Goal: Feedback & Contribution: Contribute content

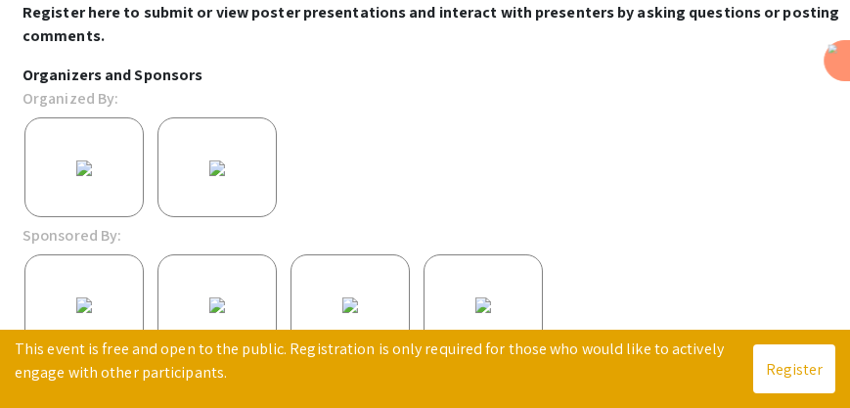
scroll to position [569, 0]
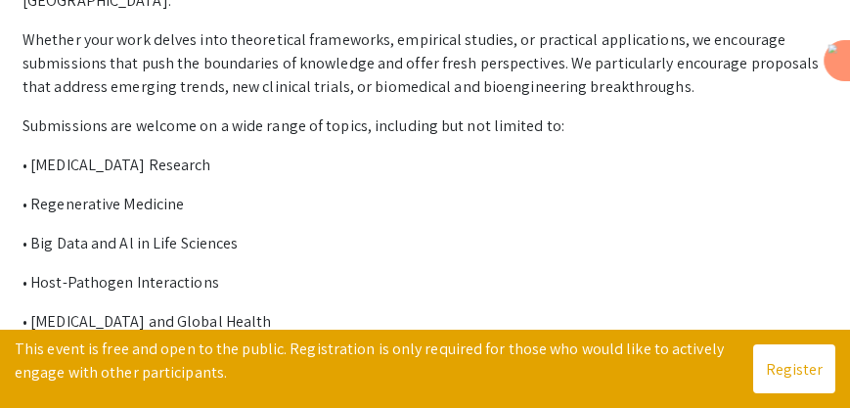
scroll to position [254, 0]
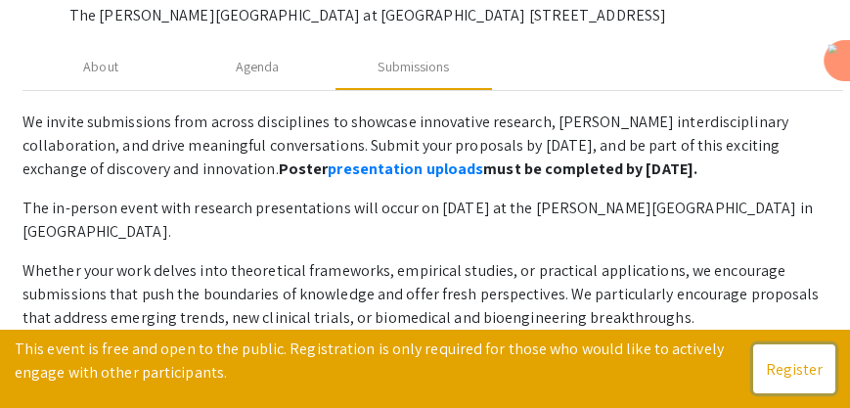
click at [767, 368] on button "Register" at bounding box center [794, 368] width 82 height 49
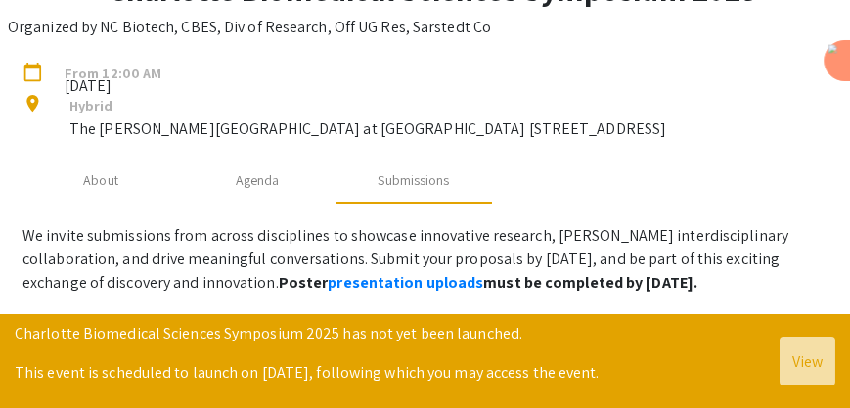
scroll to position [0, 0]
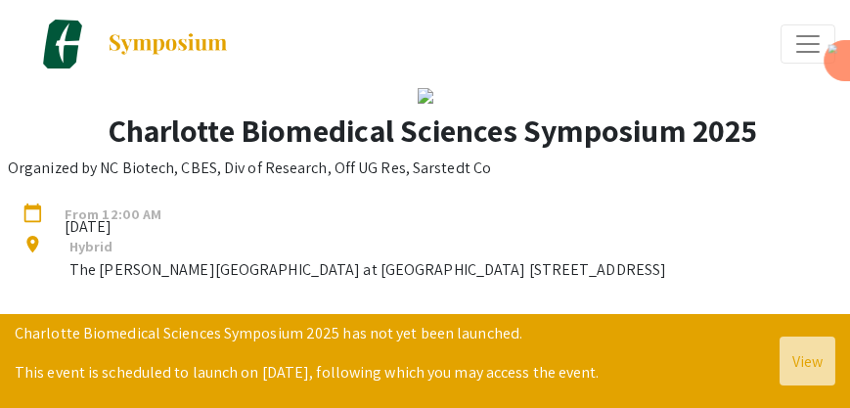
click at [788, 46] on button "Expand or Collapse Menu" at bounding box center [808, 43] width 55 height 39
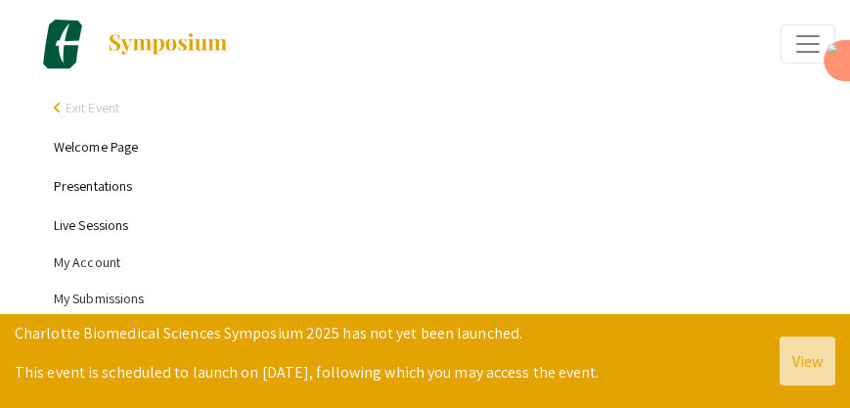
click at [75, 262] on li "My Account" at bounding box center [445, 263] width 782 height 36
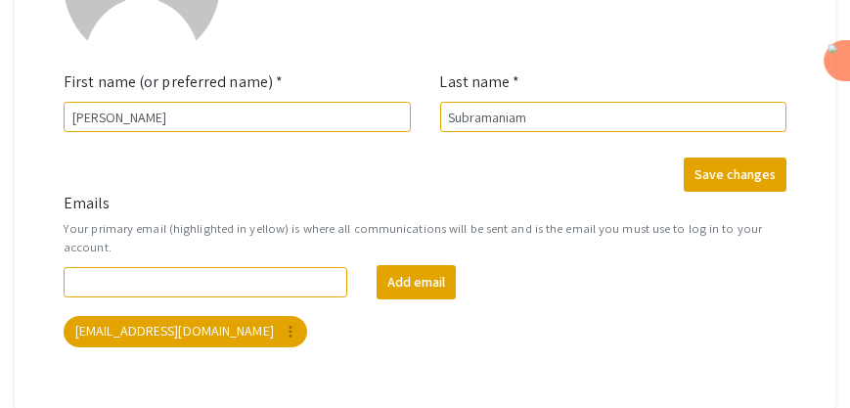
scroll to position [739, 0]
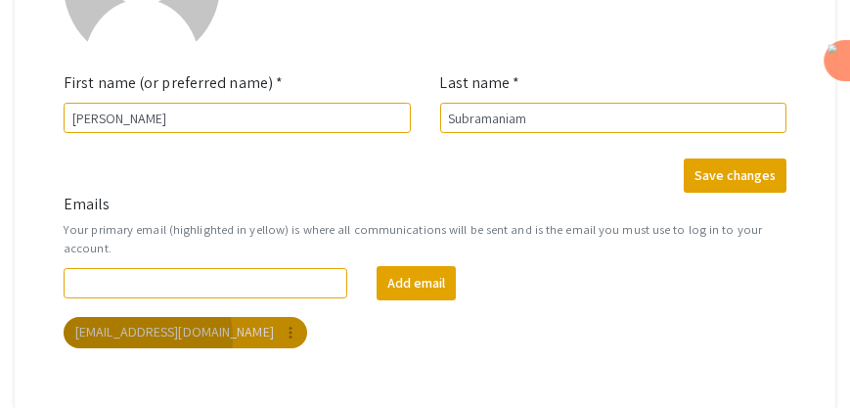
click at [133, 338] on mat-chip "psubram4@uncc.edu more_vert" at bounding box center [186, 332] width 244 height 31
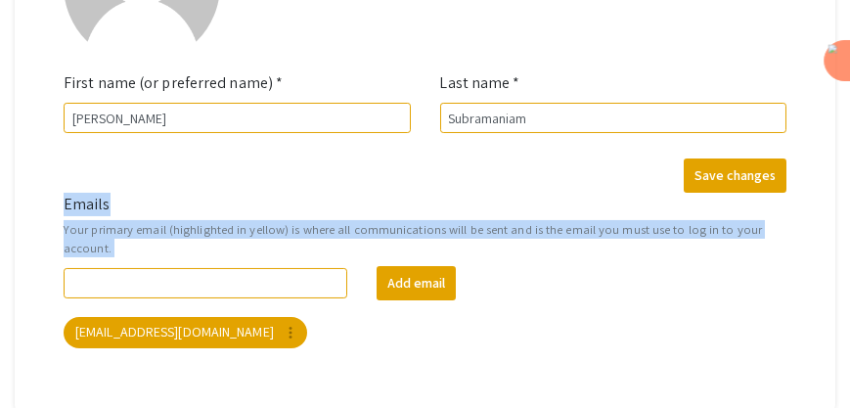
drag, startPoint x: 849, startPoint y: 293, endPoint x: 833, endPoint y: 180, distance: 113.8
click at [833, 180] on div "My Account My Profile Settings Basic information add_a_photo Click to update pr…" at bounding box center [425, 63] width 850 height 699
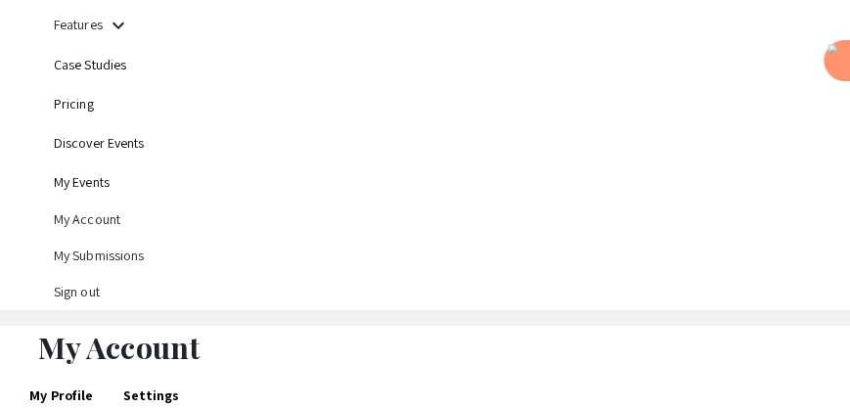
scroll to position [115, 0]
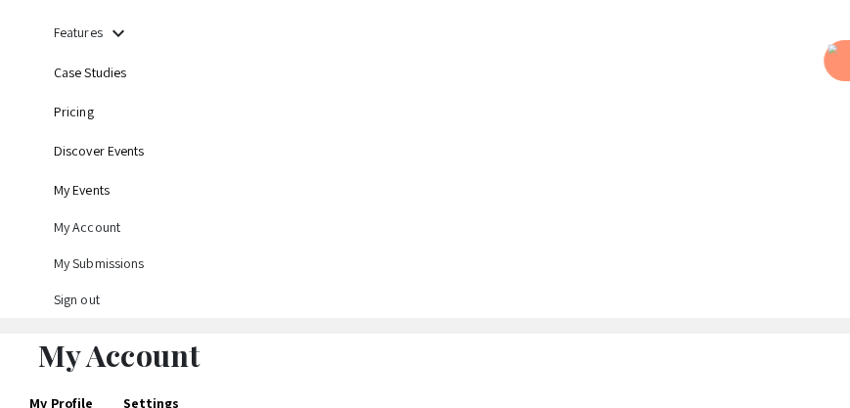
click at [73, 261] on li "My Submissions" at bounding box center [445, 264] width 782 height 36
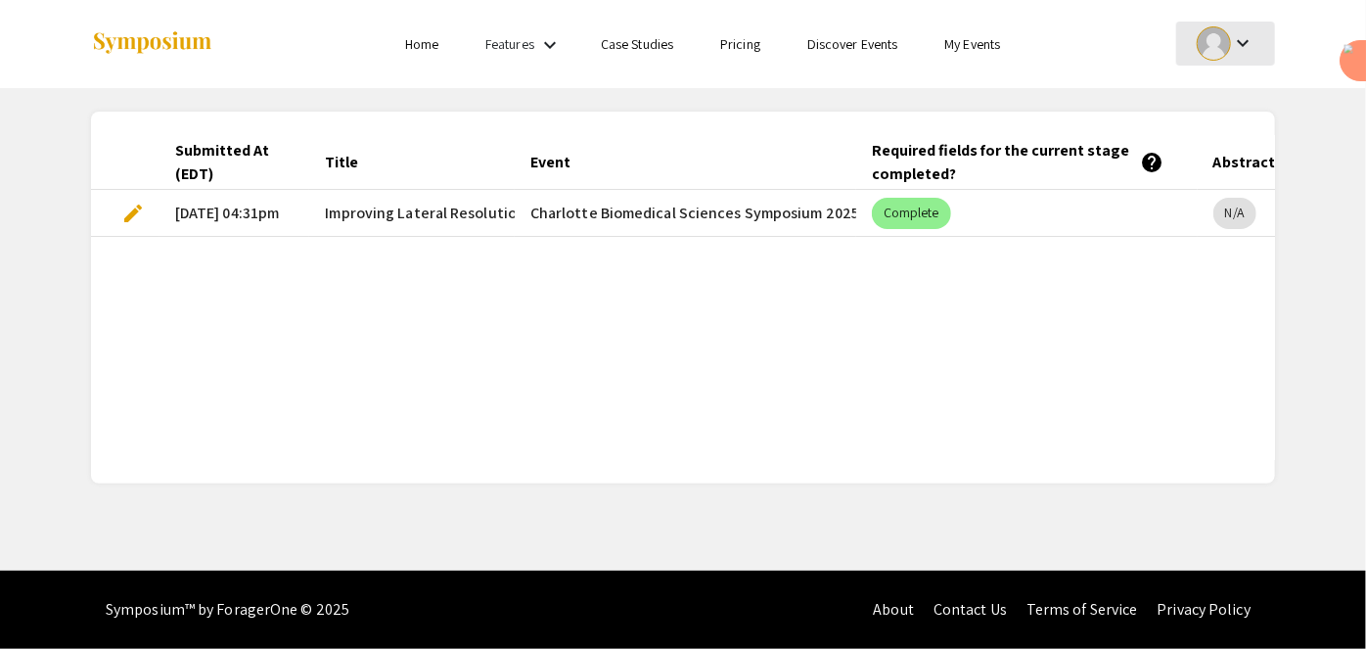
click at [849, 37] on div at bounding box center [1214, 43] width 34 height 34
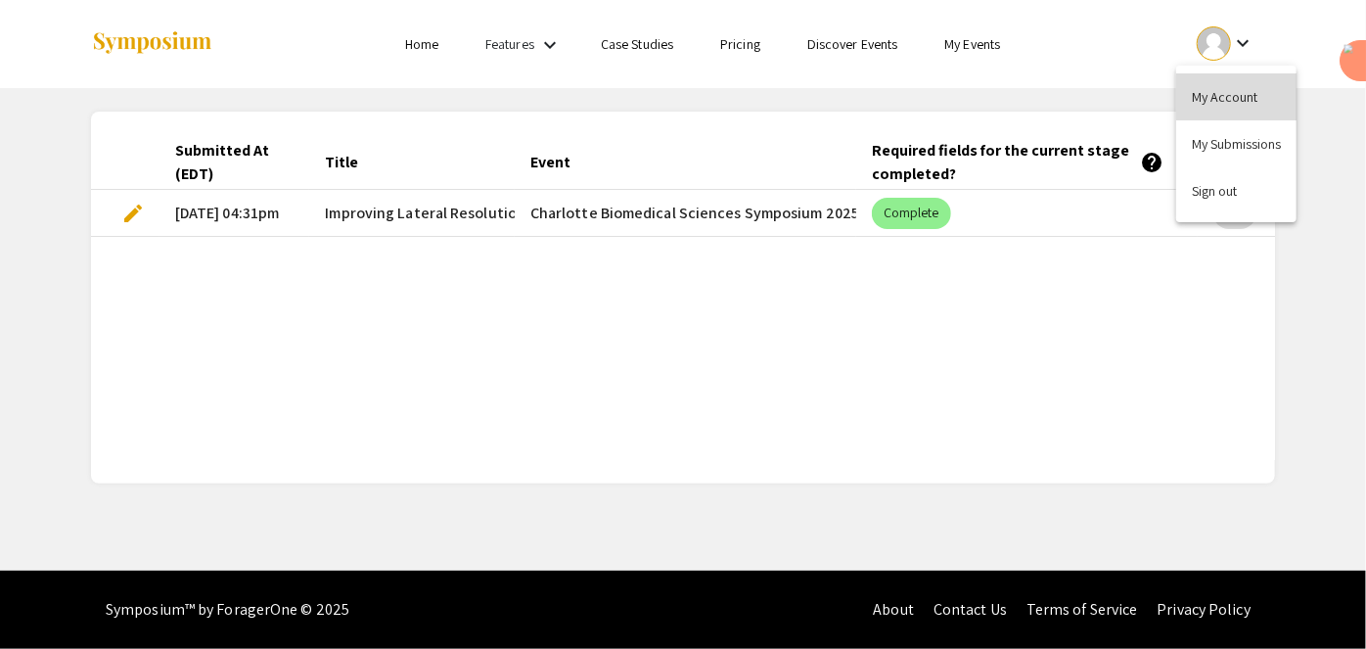
click at [849, 99] on button "My Account" at bounding box center [1236, 96] width 120 height 47
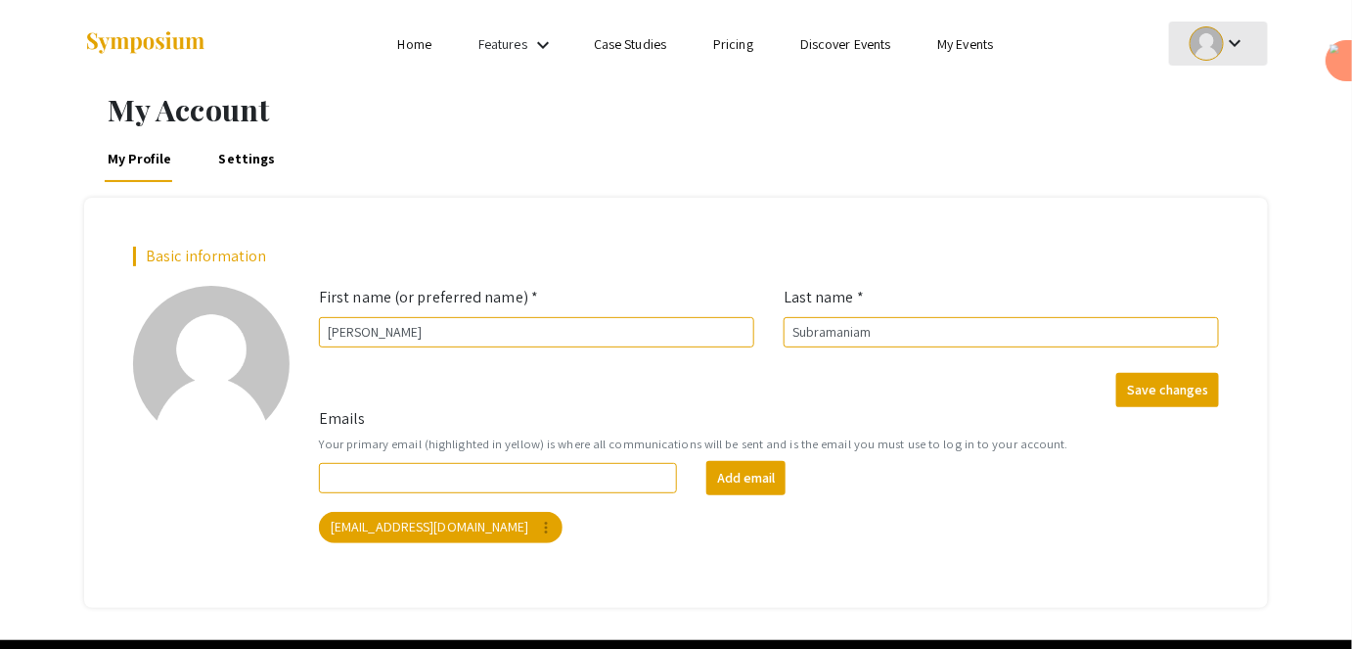
click at [849, 44] on div at bounding box center [1207, 43] width 34 height 34
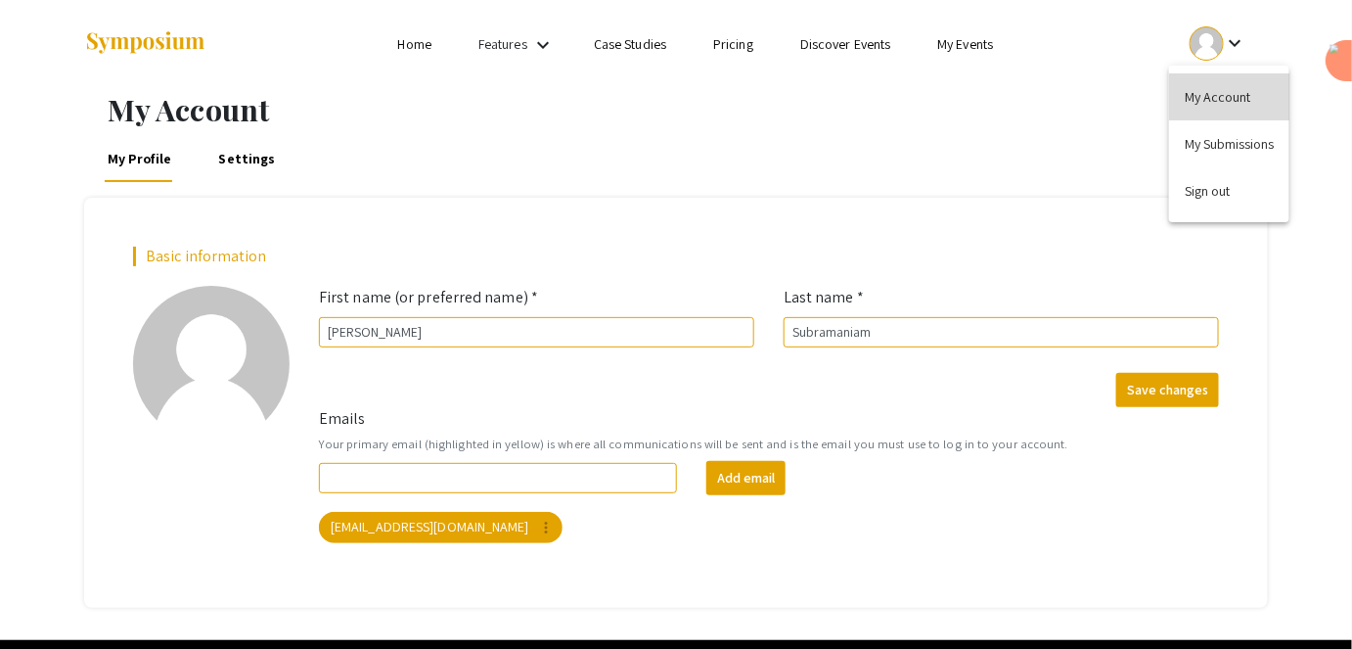
click at [849, 94] on button "My Account" at bounding box center [1229, 96] width 120 height 47
click at [407, 39] on link "Home" at bounding box center [414, 44] width 33 height 18
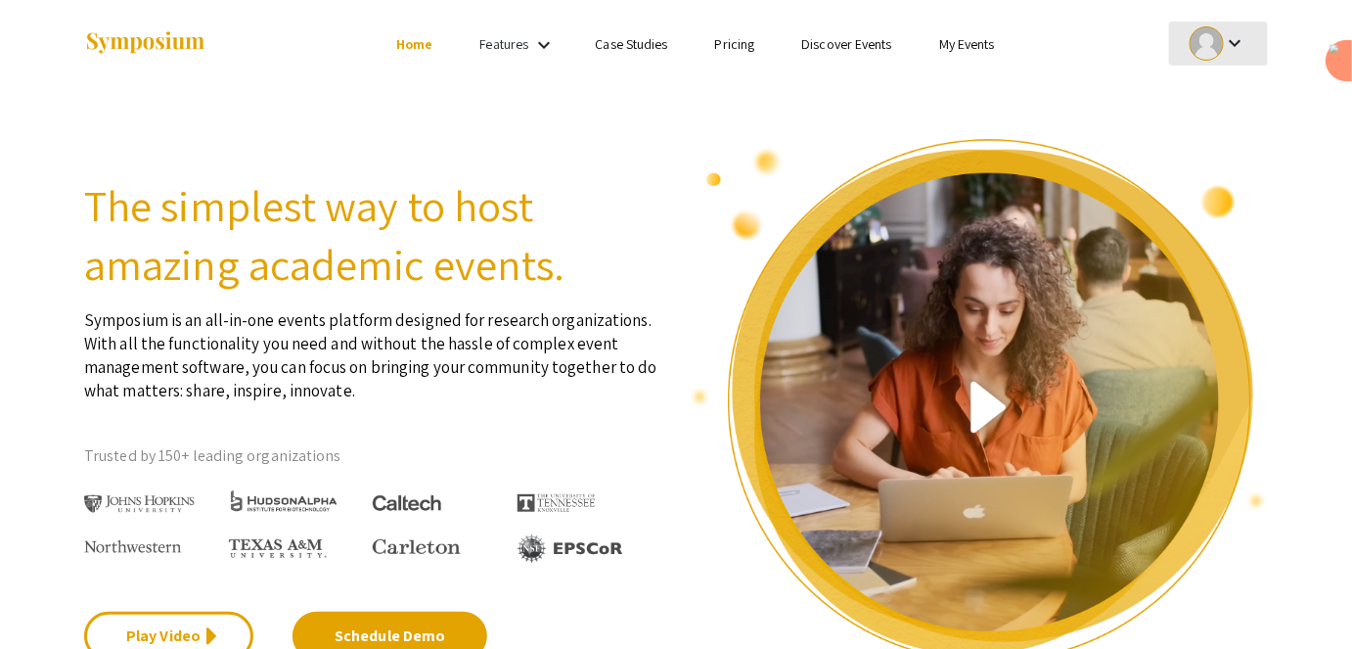
click at [849, 46] on div at bounding box center [1207, 43] width 34 height 34
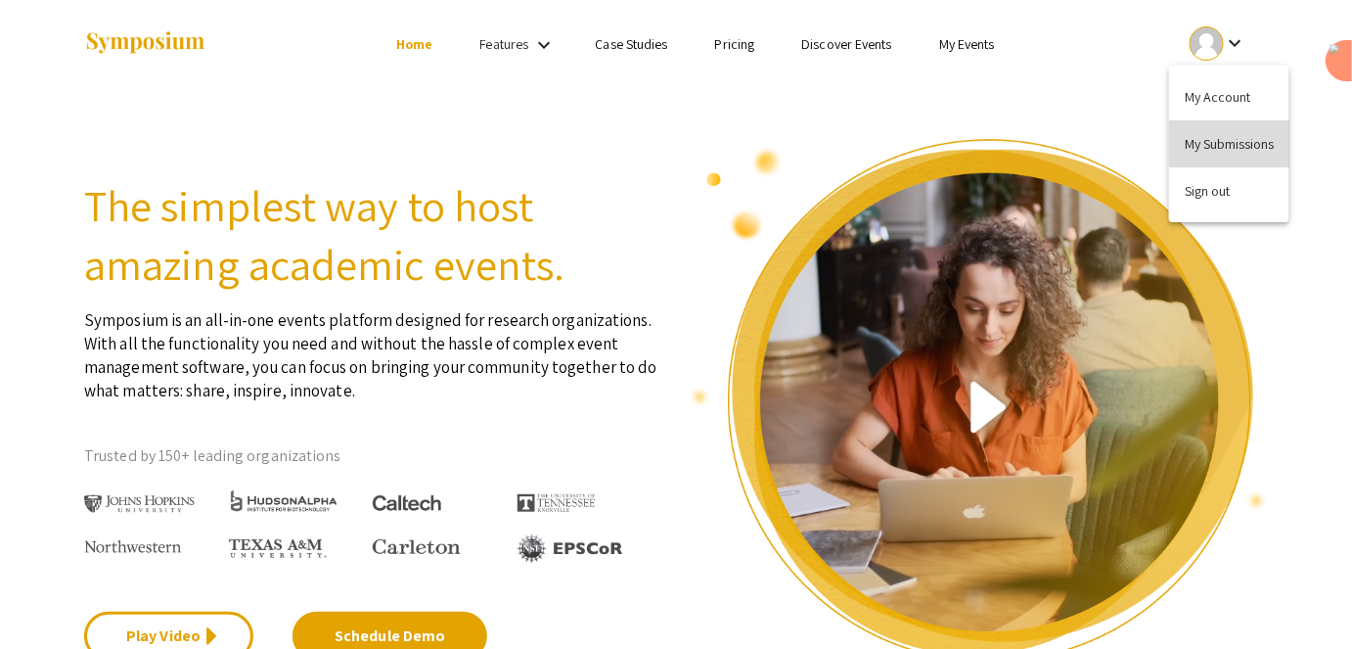
click at [849, 159] on button "My Submissions" at bounding box center [1229, 143] width 120 height 47
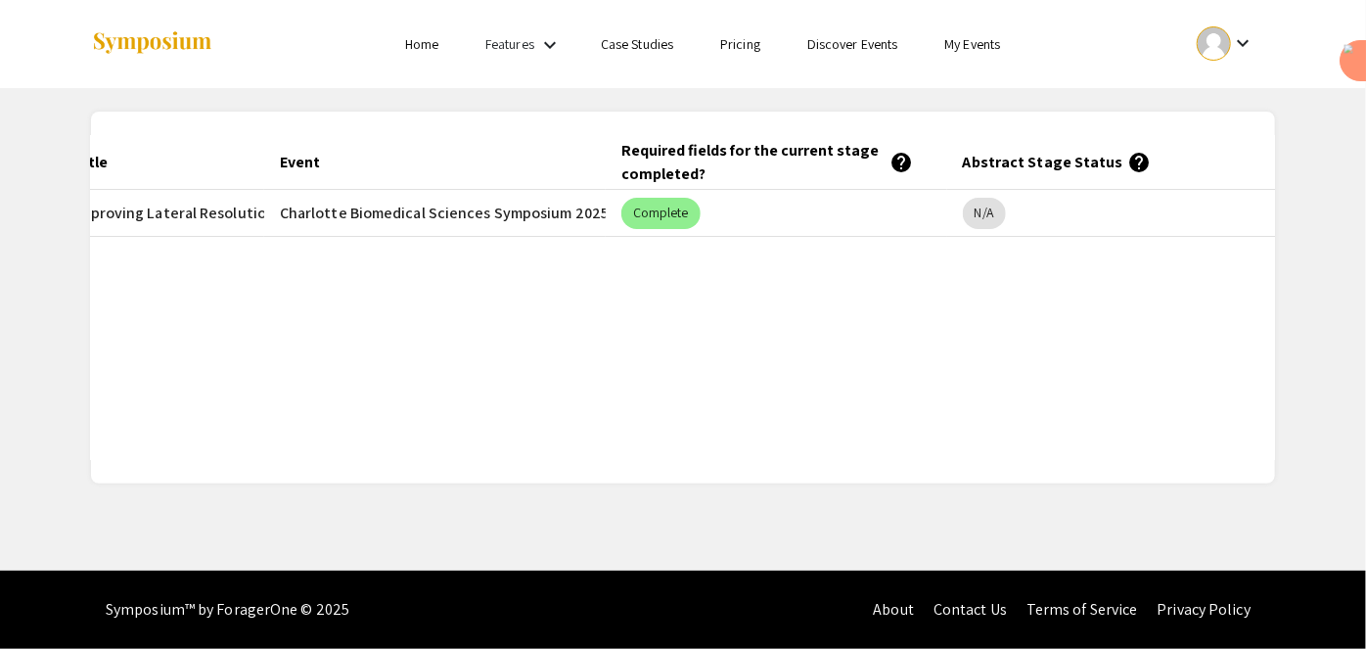
scroll to position [0, 263]
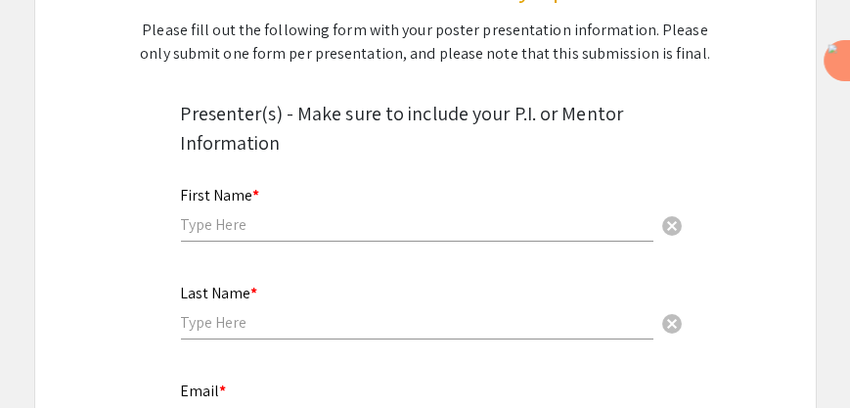
scroll to position [313, 0]
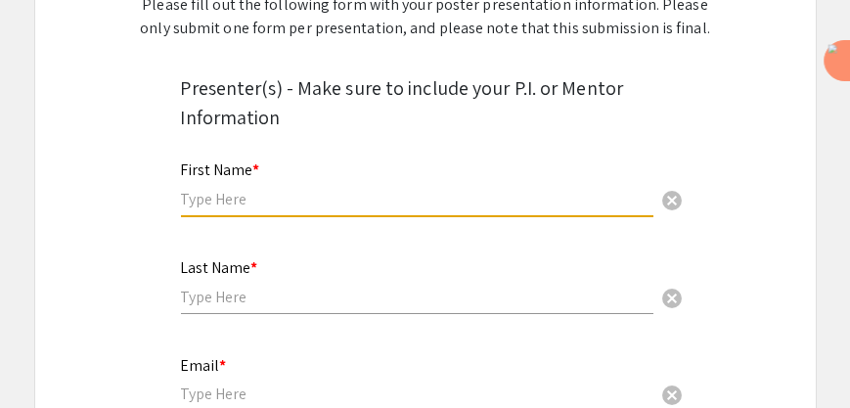
click at [250, 201] on input "text" at bounding box center [417, 199] width 473 height 21
type input "Paranthaman"
type input "Subramaniam"
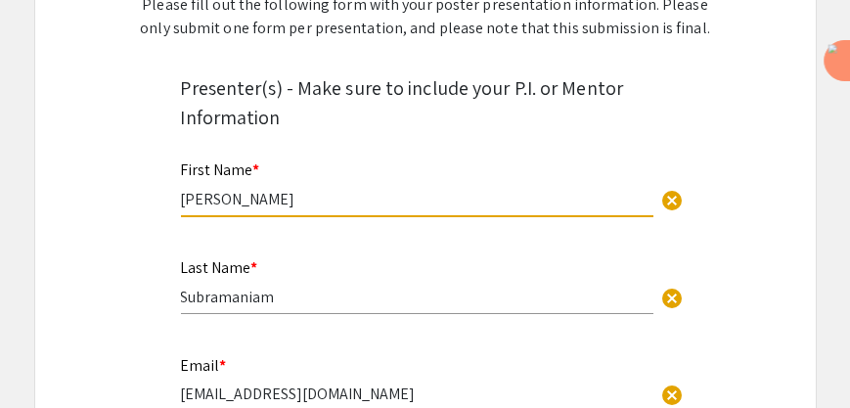
click at [387, 393] on input "paranthaman1407@gmail.com" at bounding box center [417, 394] width 473 height 21
type input "psubram4@charlotte.edu"
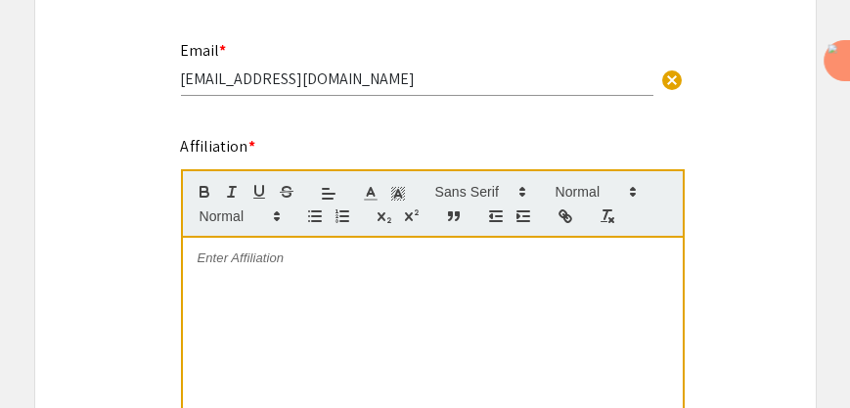
scroll to position [631, 0]
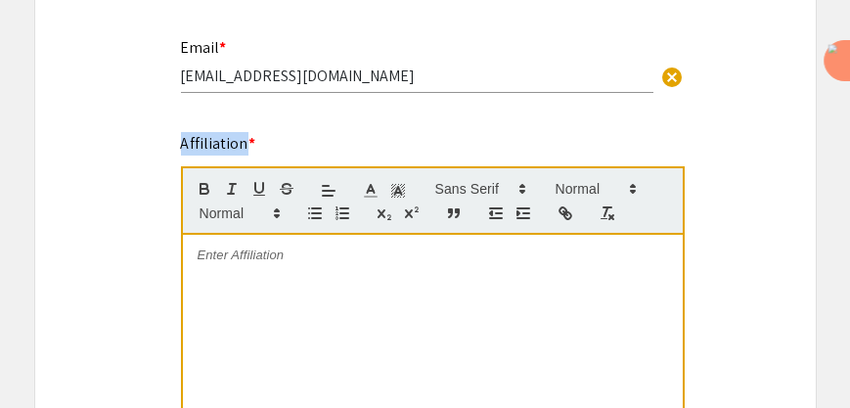
drag, startPoint x: 244, startPoint y: 146, endPoint x: 179, endPoint y: 152, distance: 64.9
click at [179, 152] on div "Affiliation * This field is required." at bounding box center [425, 344] width 519 height 425
copy mat-label "Affiliation"
click at [276, 251] on p at bounding box center [433, 256] width 471 height 18
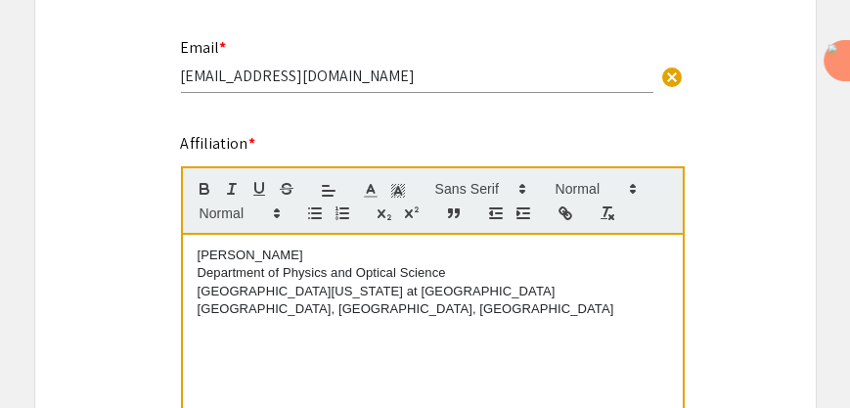
scroll to position [0, 0]
click at [200, 271] on p "Department of Physics and Optical Science" at bounding box center [433, 273] width 471 height 18
click at [203, 294] on p "University of North Carolina at Charlotte" at bounding box center [433, 292] width 471 height 18
click at [202, 312] on p "Charlotte, NC, USA" at bounding box center [433, 309] width 471 height 18
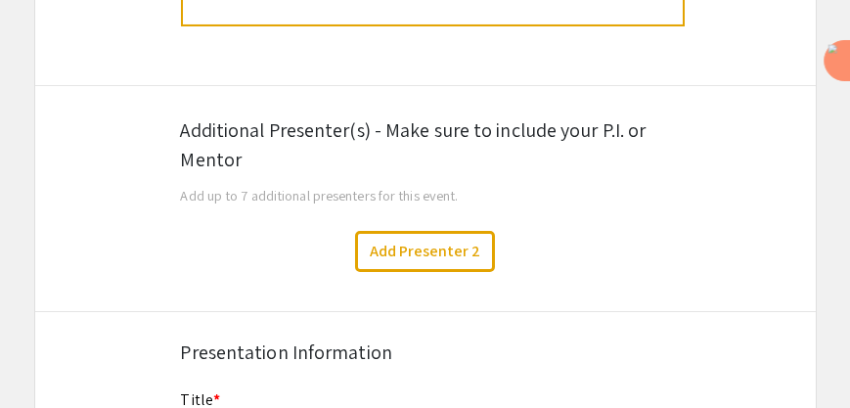
scroll to position [1143, 0]
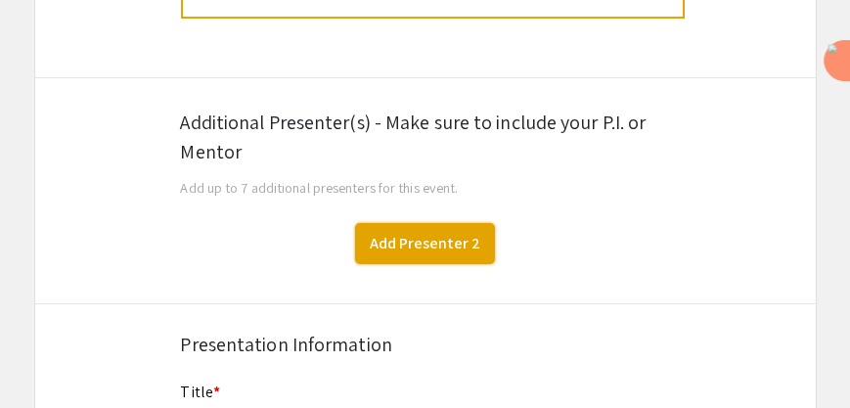
click at [407, 247] on button "Add Presenter 2" at bounding box center [425, 243] width 140 height 41
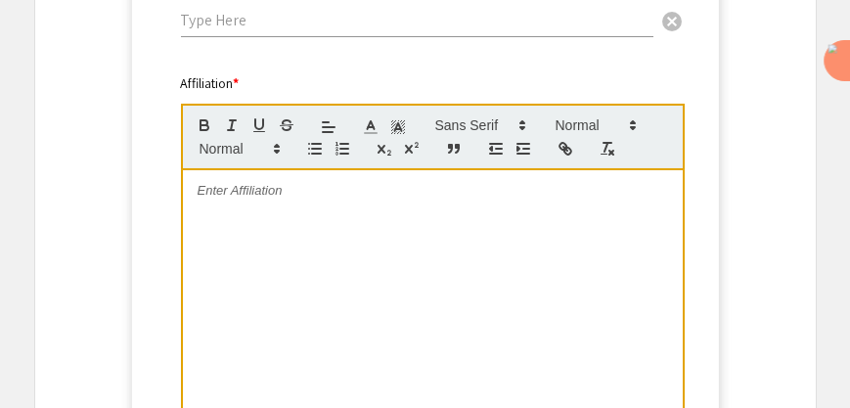
scroll to position [1664, 0]
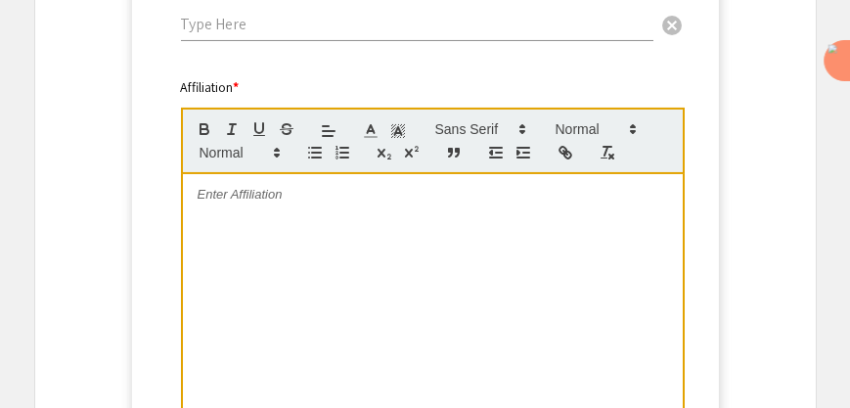
click at [306, 198] on p at bounding box center [433, 195] width 471 height 18
paste div
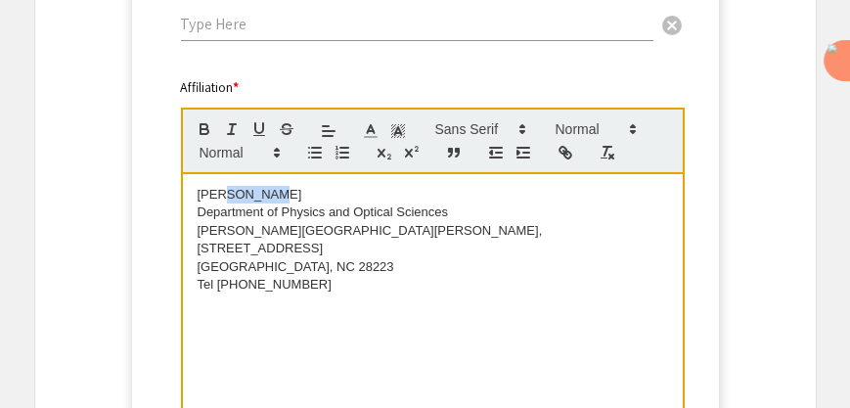
drag, startPoint x: 259, startPoint y: 198, endPoint x: 219, endPoint y: 193, distance: 40.4
click at [219, 193] on span "Dr. Rosario Porras-Aguilar" at bounding box center [250, 194] width 105 height 15
copy span "Rosario"
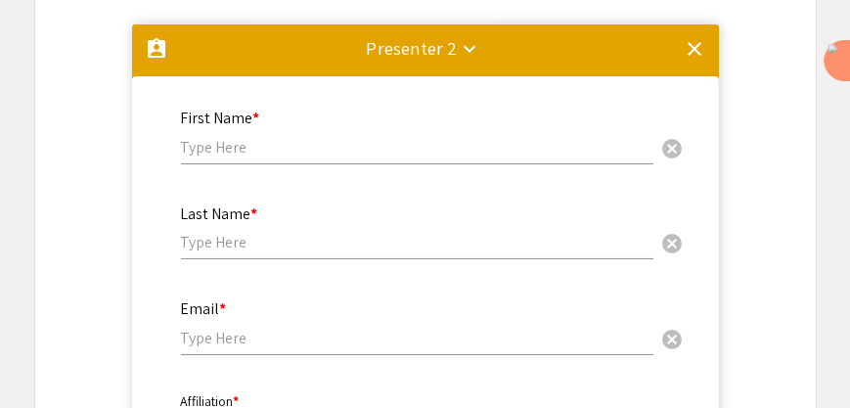
scroll to position [1326, 0]
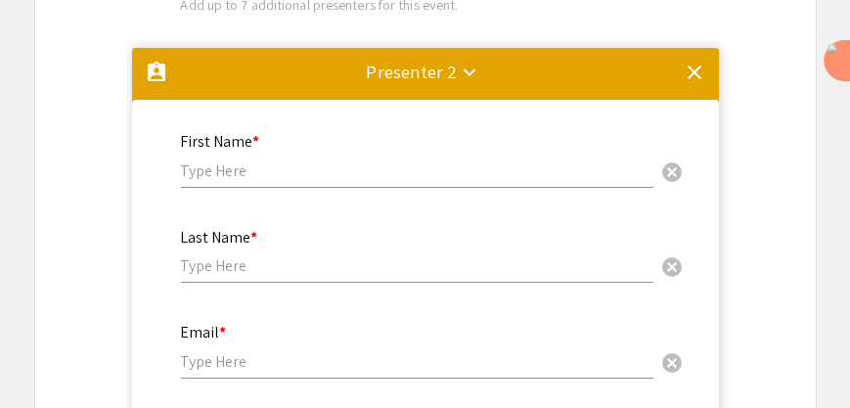
click at [261, 178] on input "text" at bounding box center [417, 170] width 473 height 21
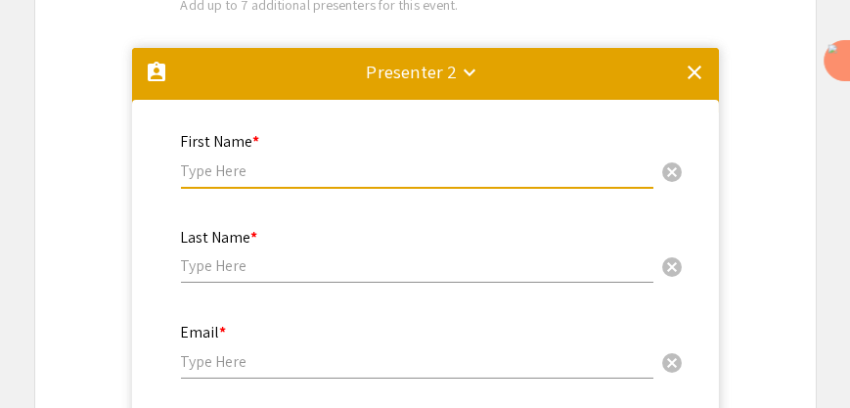
paste input "Rosario"
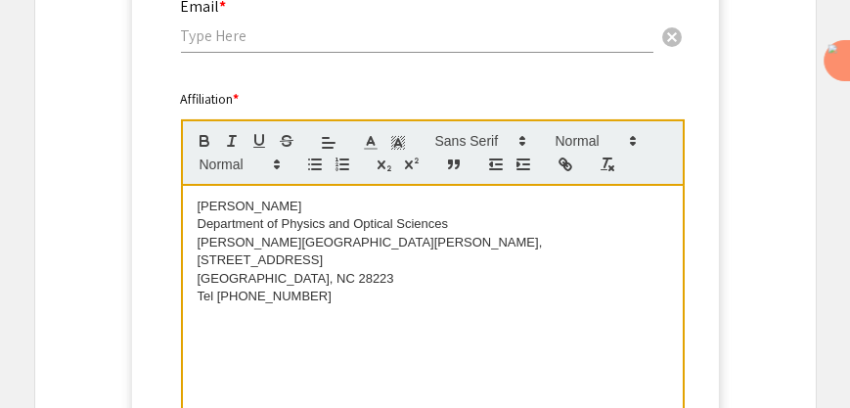
scroll to position [1665, 0]
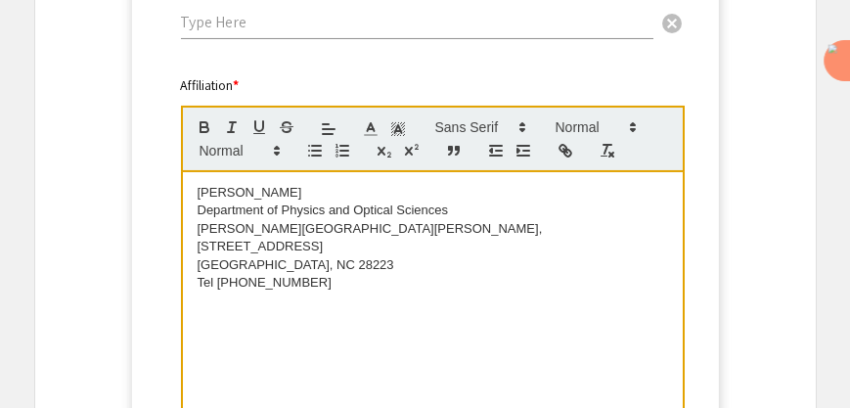
type input "Rosario"
drag, startPoint x: 349, startPoint y: 194, endPoint x: 266, endPoint y: 193, distance: 83.2
click at [266, 193] on p "Dr. Rosario Porras-Aguilar" at bounding box center [433, 193] width 471 height 18
copy span "Porras-Aguilar"
click at [739, 216] on mat-accordion "assignment_ind Presenter 2 keyboard_arrow_down clear First Name * Rosario cance…" at bounding box center [425, 123] width 781 height 844
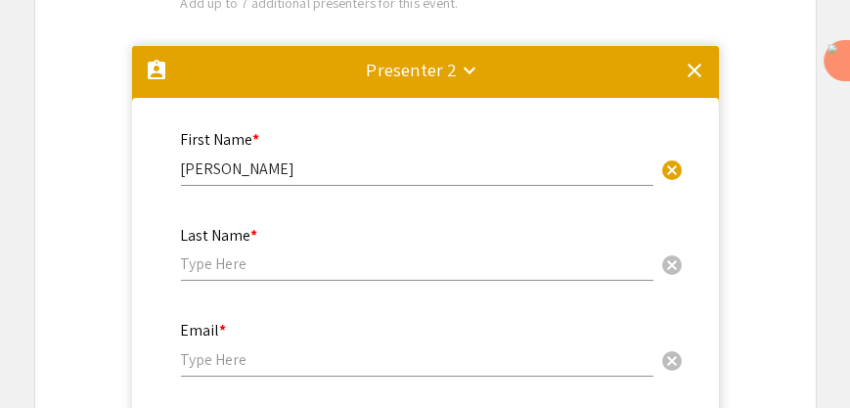
scroll to position [1324, 0]
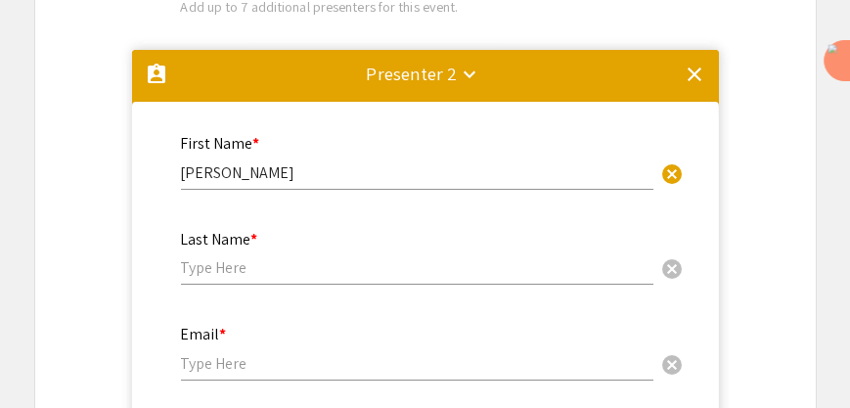
click at [270, 268] on input "text" at bounding box center [417, 267] width 473 height 21
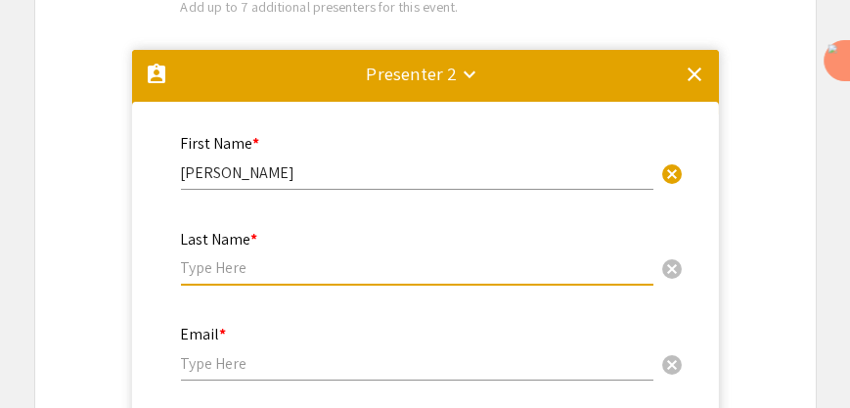
paste input "Porras-Aguilar"
type input "Porras-Aguilar"
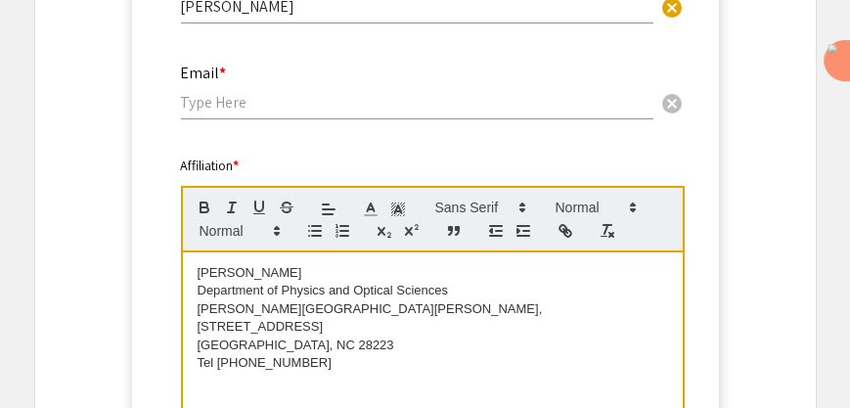
scroll to position [1594, 0]
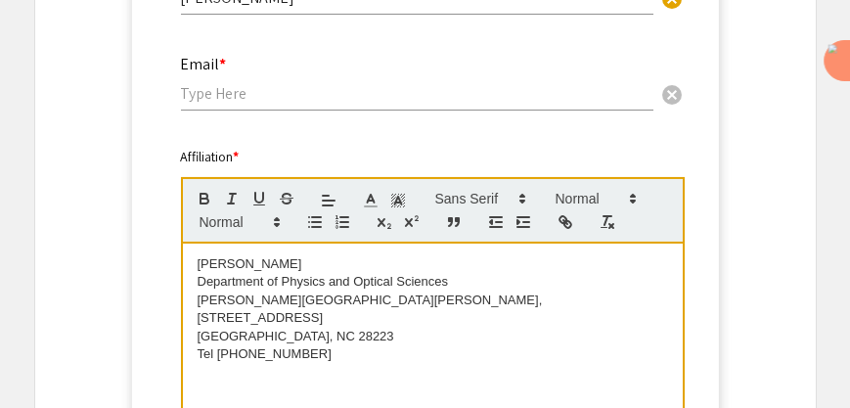
click at [216, 99] on input "email" at bounding box center [417, 93] width 473 height 21
paste input "rporrasa@uncc.edu"
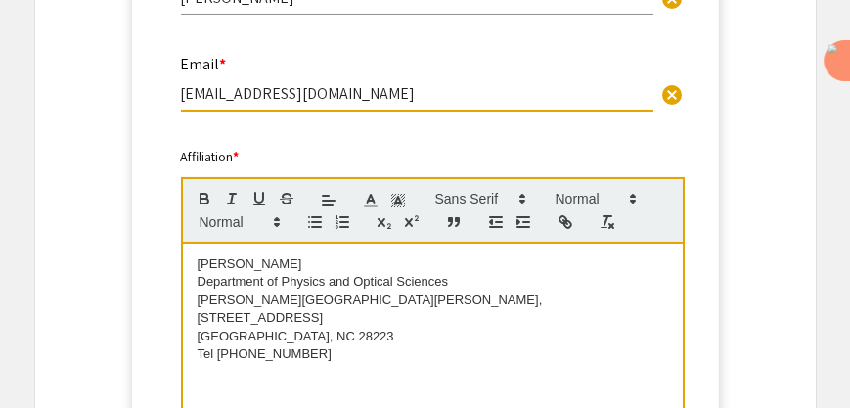
type input "rporrasa@uncc.edu"
click at [793, 191] on mat-accordion "assignment_ind Presenter 2 keyboard_arrow_down clear First Name * Rosario cance…" at bounding box center [425, 194] width 781 height 844
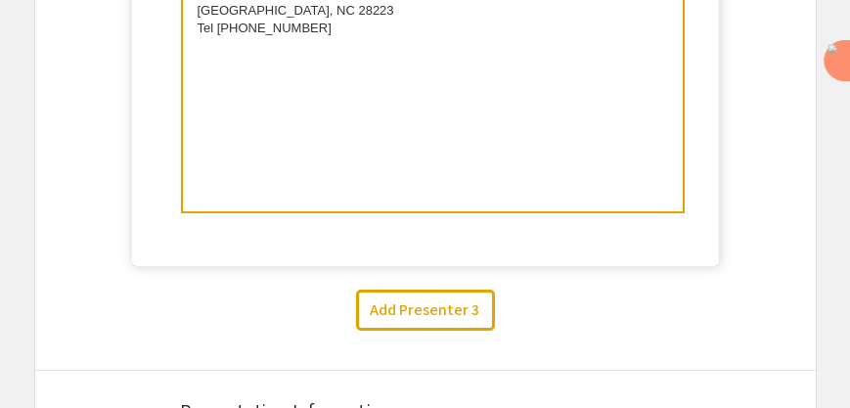
scroll to position [1924, 0]
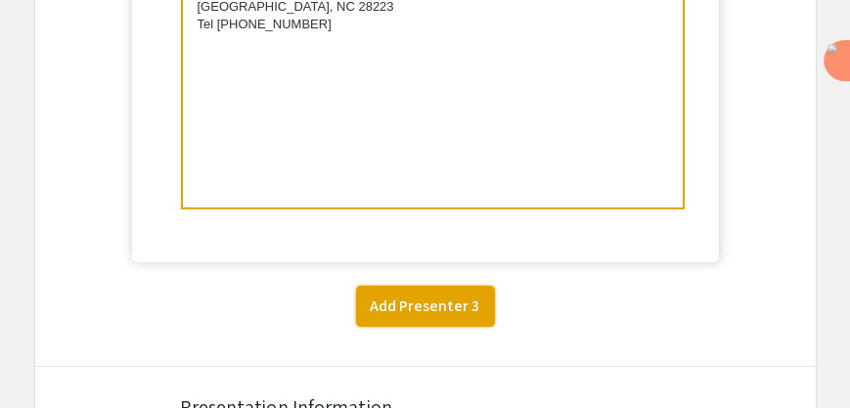
click at [425, 300] on button "Add Presenter 3" at bounding box center [425, 306] width 139 height 41
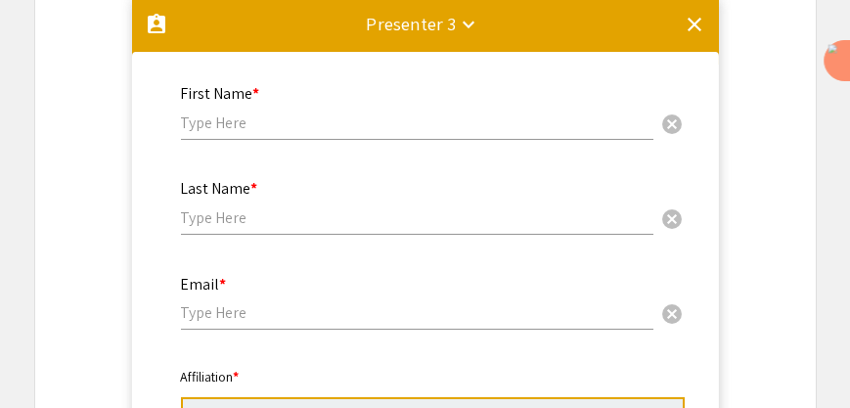
click at [255, 309] on input "email" at bounding box center [417, 312] width 473 height 21
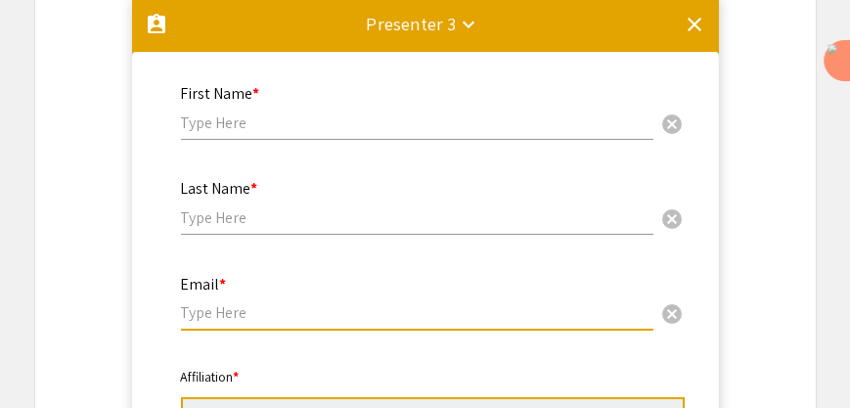
paste input "anaespin10@charlotte.edu"
type input "anaespin10@charlotte.edu"
click at [235, 122] on input "text" at bounding box center [417, 123] width 473 height 21
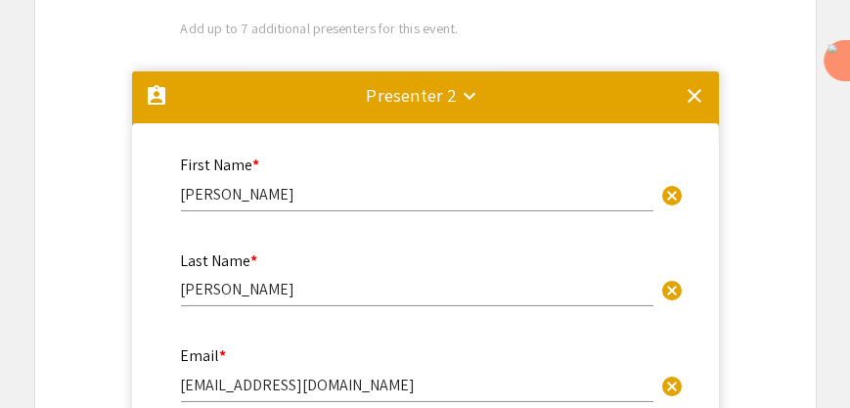
scroll to position [1297, 0]
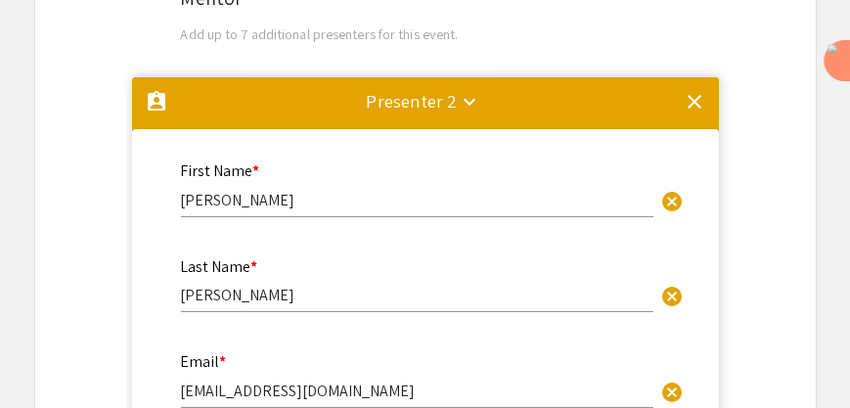
click at [469, 96] on mat-icon "keyboard_arrow_down" at bounding box center [469, 101] width 23 height 23
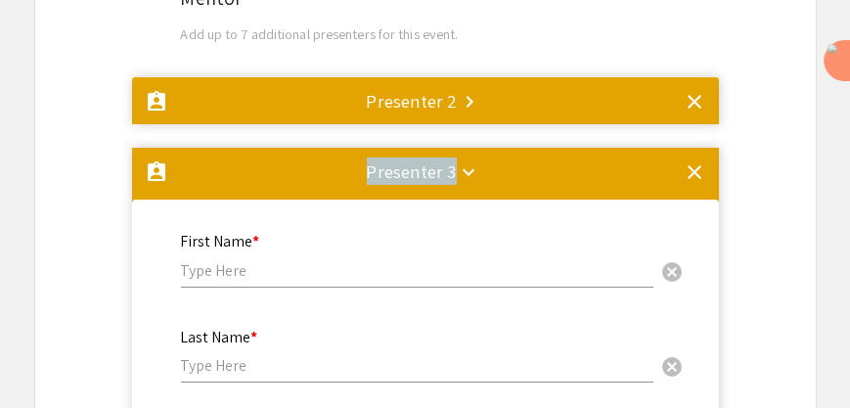
drag, startPoint x: 354, startPoint y: 181, endPoint x: 308, endPoint y: 73, distance: 117.1
click at [235, 276] on input "text" at bounding box center [417, 270] width 473 height 21
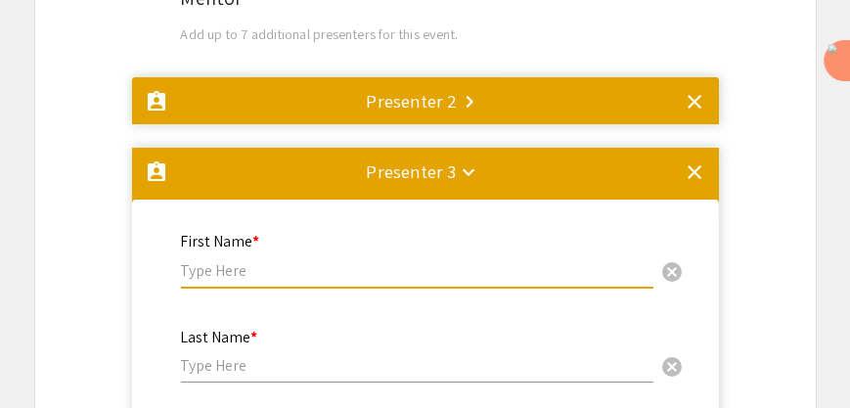
paste input "Ana Espinosa Momox"
type input "Ana"
click at [209, 372] on input "text" at bounding box center [417, 365] width 473 height 21
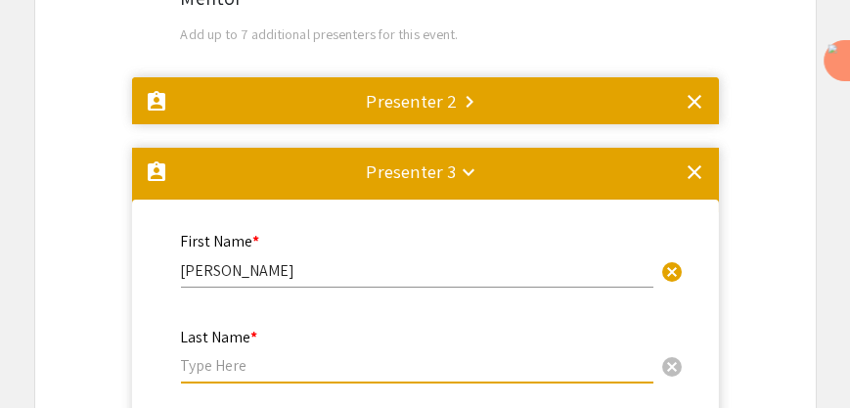
paste input "Ana Espinosa Momox"
click at [209, 368] on input "Ana Espinosa Momox" at bounding box center [417, 365] width 473 height 21
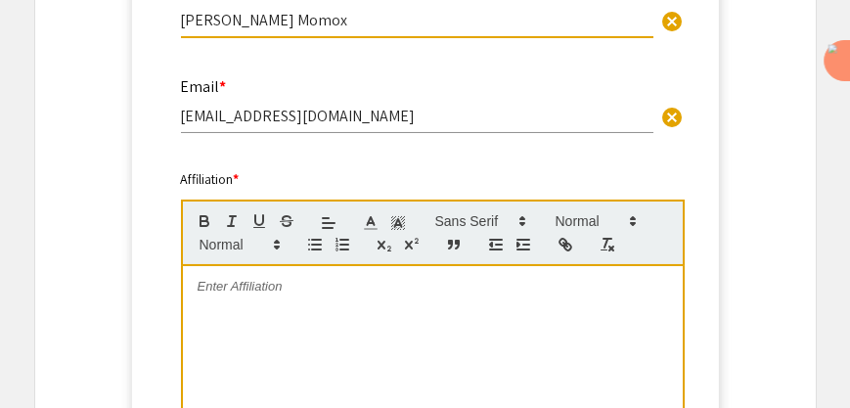
scroll to position [1661, 0]
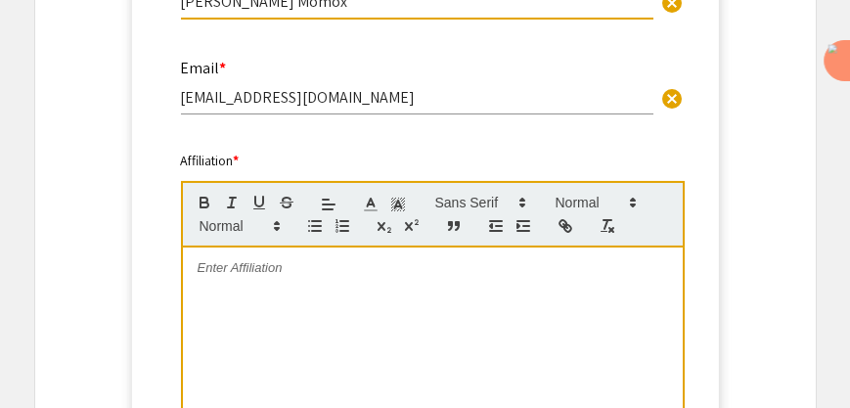
type input "Espinosa Momox"
click at [256, 273] on p at bounding box center [433, 268] width 471 height 18
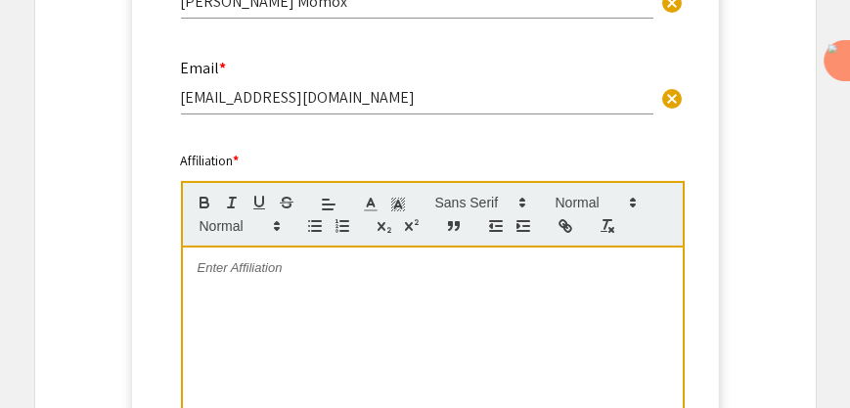
scroll to position [0, 0]
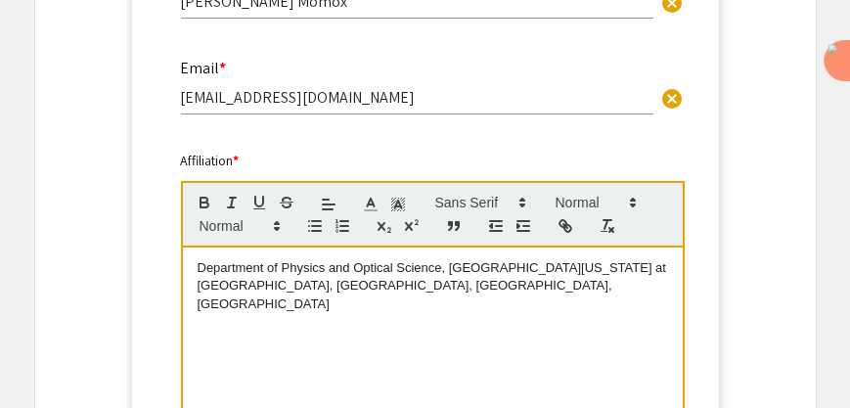
click at [447, 269] on p "Department of Physics and Optical Science, University of North Carolina at Char…" at bounding box center [433, 286] width 471 height 54
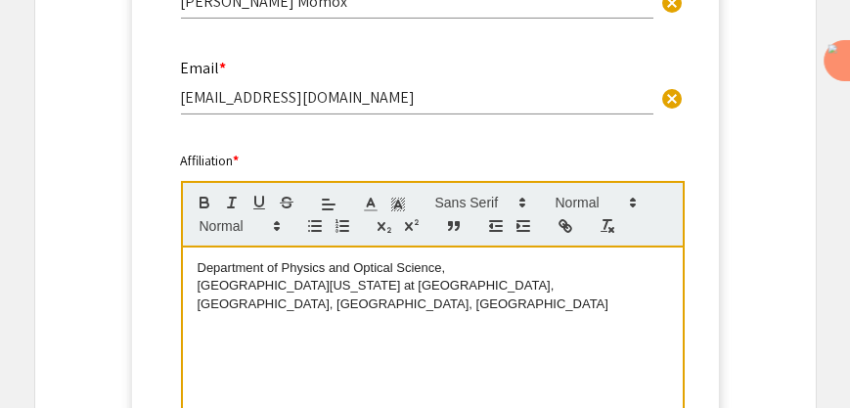
click at [433, 290] on p "University of North Carolina at Charlotte, Charlotte, NC, USA" at bounding box center [433, 295] width 471 height 36
click at [199, 264] on p "Department of Physics and Optical Science," at bounding box center [433, 268] width 471 height 18
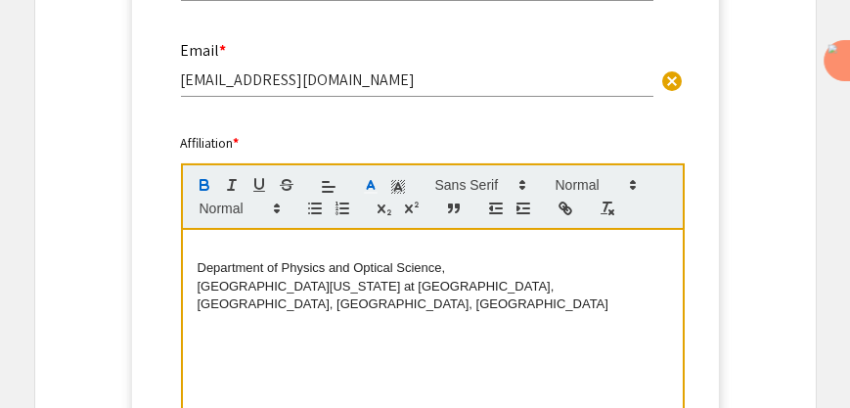
click at [208, 255] on strong "Ana Espinosa Momox" at bounding box center [275, 250] width 155 height 15
click at [207, 251] on strong "Ana Espinosa Momox" at bounding box center [275, 250] width 155 height 15
click at [201, 267] on p "Department of Physics and Optical Science," at bounding box center [433, 268] width 471 height 18
click at [205, 255] on strong "Ana Espinosa Momox" at bounding box center [275, 250] width 155 height 15
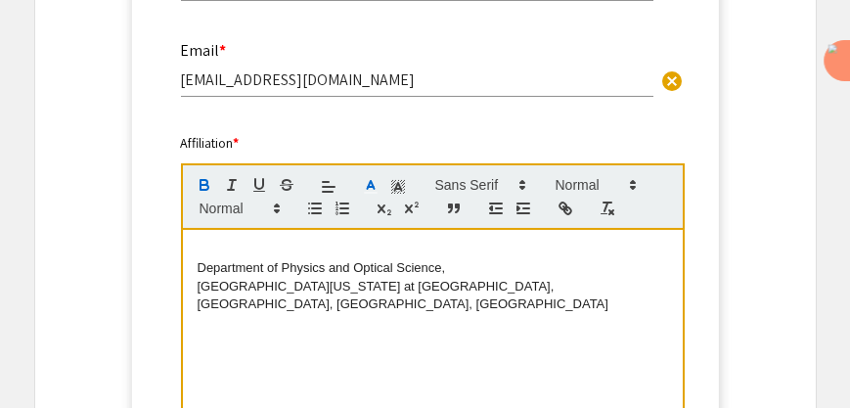
click at [193, 270] on div "Ana Espinosa Momox Department of Physics and Optical Science, University of Nor…" at bounding box center [433, 377] width 500 height 294
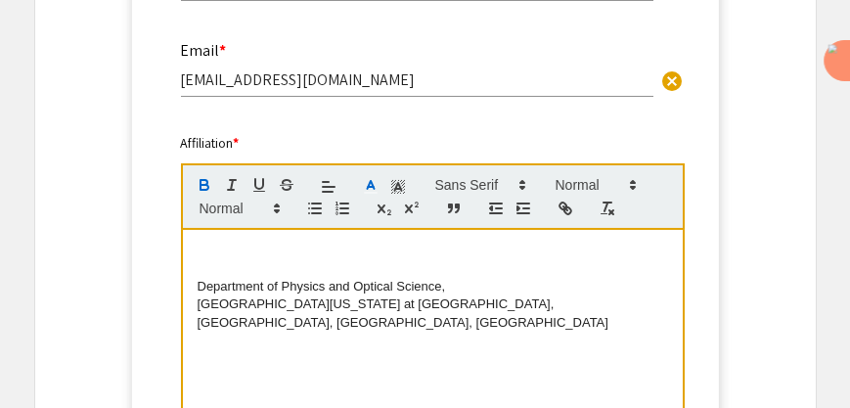
click at [200, 268] on strong "Ana Espinosa Momox" at bounding box center [275, 267] width 155 height 15
click at [198, 277] on p "Ana Espinosa Momox" at bounding box center [433, 268] width 471 height 18
drag, startPoint x: 199, startPoint y: 273, endPoint x: 401, endPoint y: 265, distance: 202.7
click at [401, 265] on p "Ana Espinosa Momox" at bounding box center [433, 268] width 471 height 18
drag, startPoint x: 399, startPoint y: 268, endPoint x: 189, endPoint y: 264, distance: 210.4
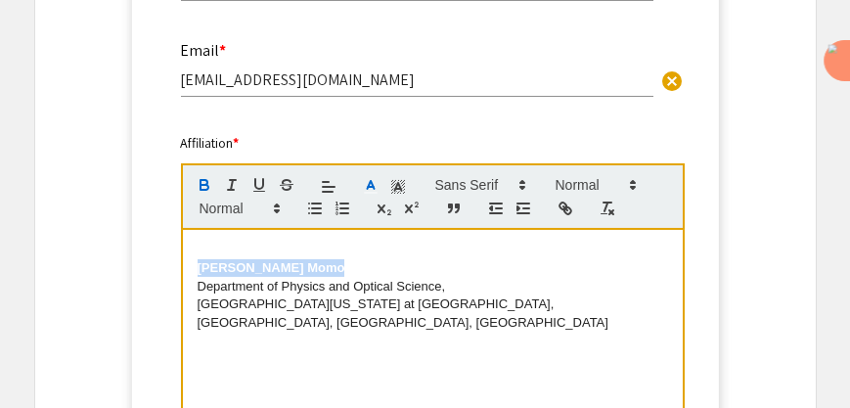
click at [189, 264] on div "Ana Espinosa Momox Ana Espinosa Momox Department of Physics and Optical Science…" at bounding box center [433, 377] width 500 height 294
click at [342, 263] on p "Ana Espinosa Momox" at bounding box center [433, 268] width 471 height 18
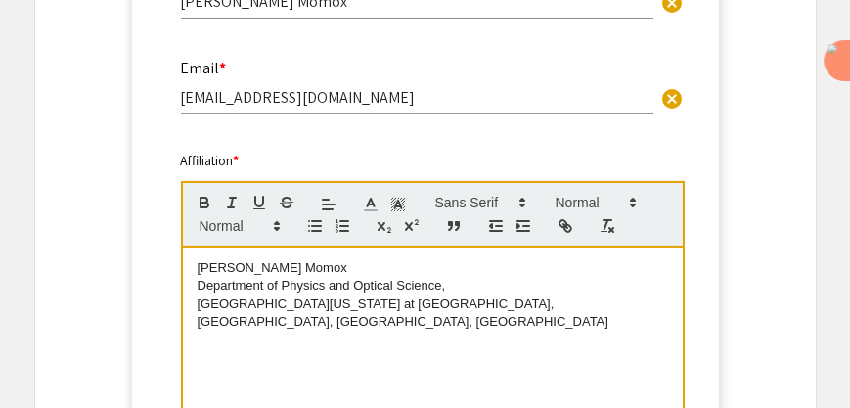
click at [495, 355] on div "Ana Espinosa Momox Department of Physics and Optical Science, University of Nor…" at bounding box center [433, 395] width 500 height 294
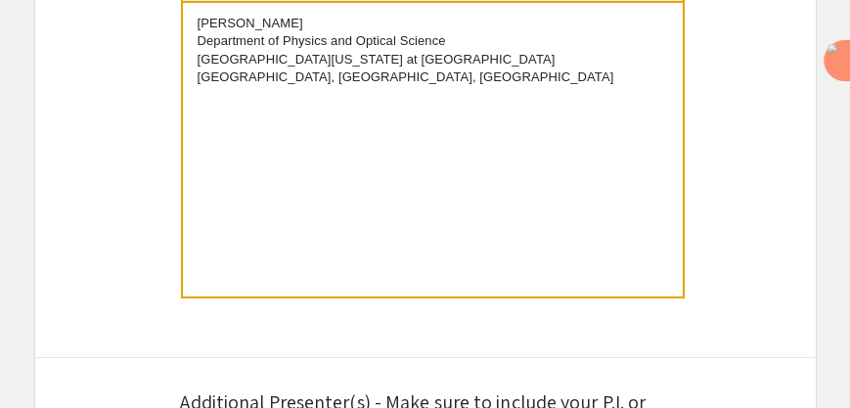
scroll to position [845, 0]
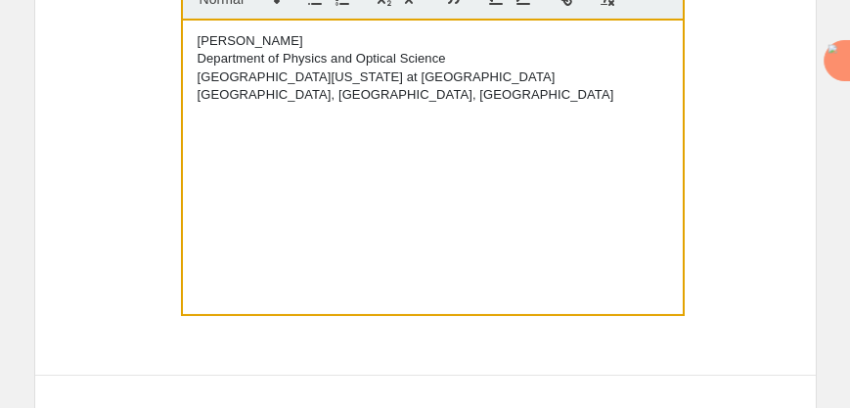
click at [318, 100] on p "Charlotte, NC, USA" at bounding box center [433, 95] width 471 height 18
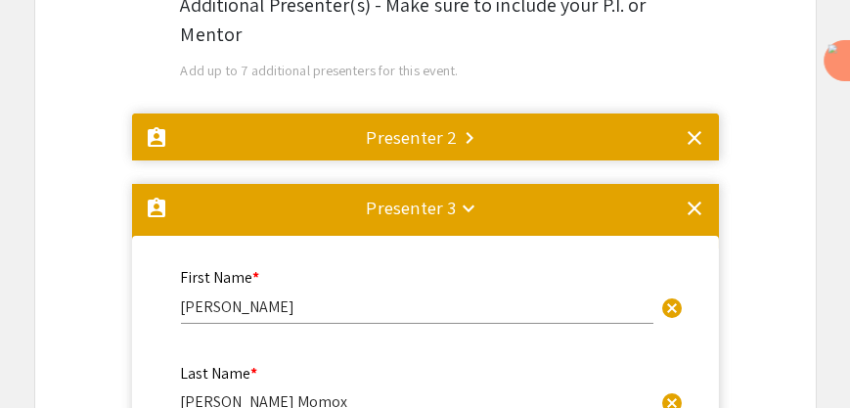
scroll to position [1265, 0]
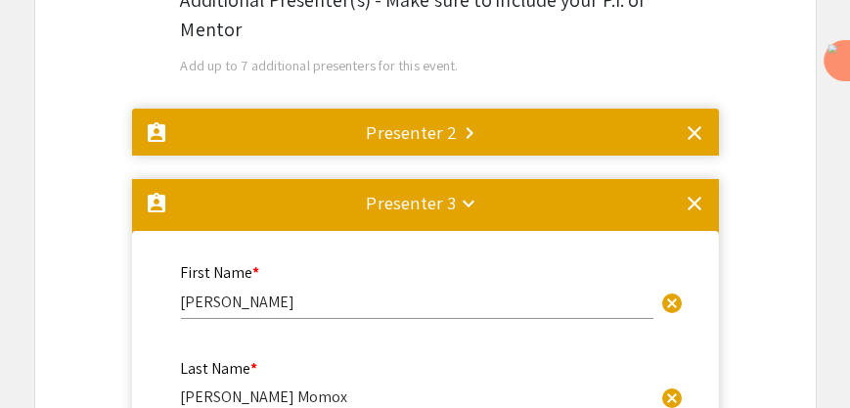
click at [470, 135] on mat-icon "keyboard_arrow_right" at bounding box center [469, 132] width 23 height 23
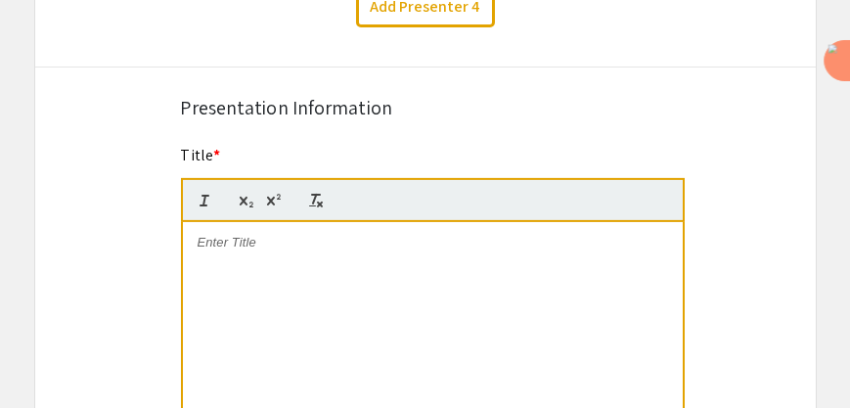
scroll to position [3063, 0]
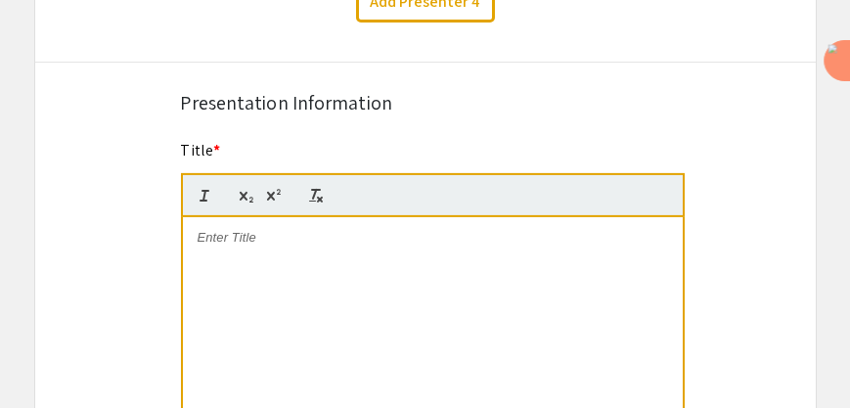
click at [242, 235] on p at bounding box center [433, 238] width 471 height 18
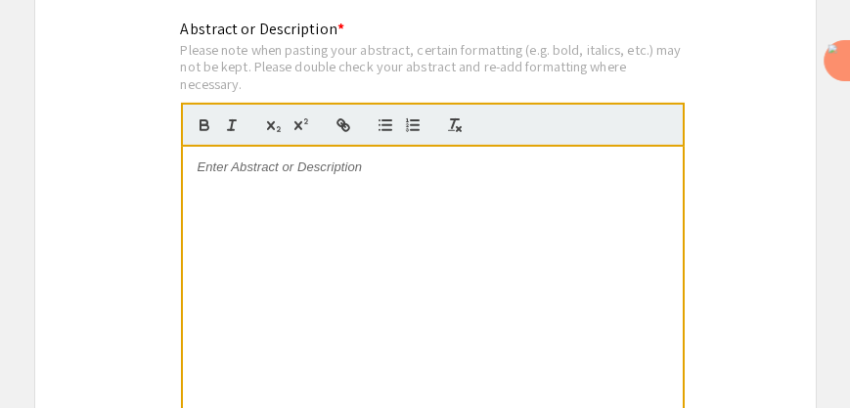
scroll to position [3617, 0]
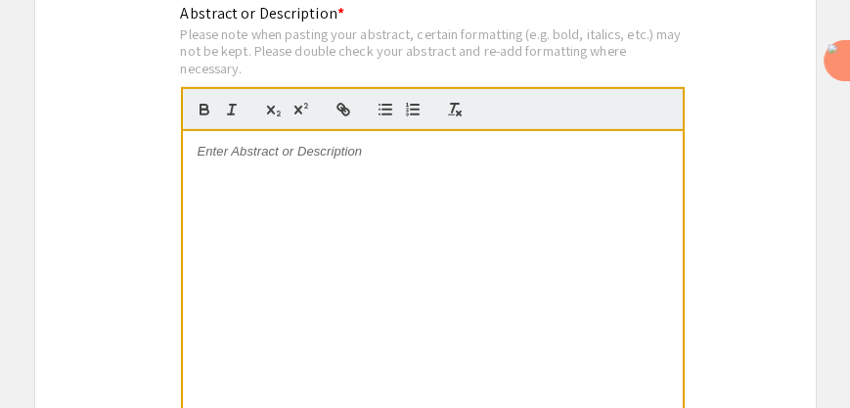
click at [267, 158] on p at bounding box center [433, 152] width 471 height 18
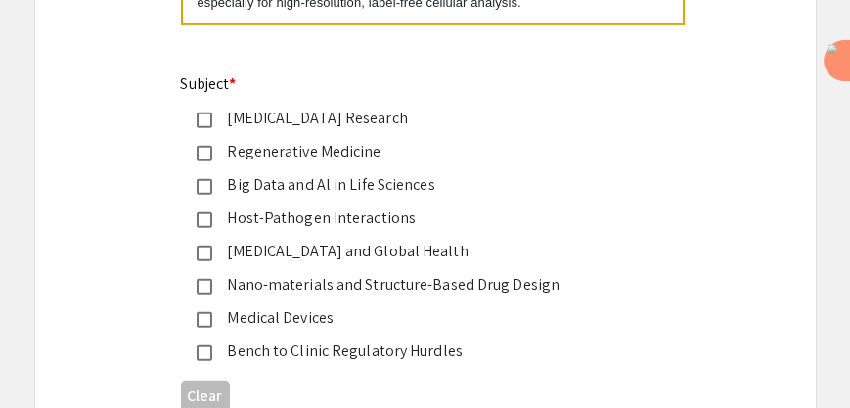
scroll to position [4034, 0]
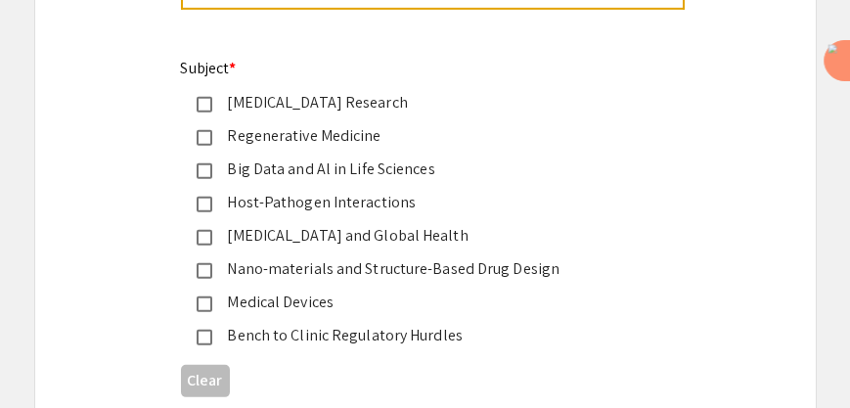
click at [251, 305] on div "Medical Devices" at bounding box center [417, 302] width 411 height 23
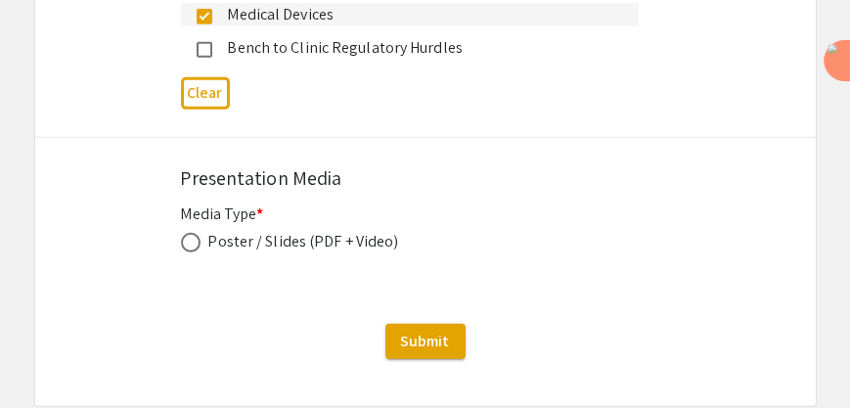
scroll to position [4410, 0]
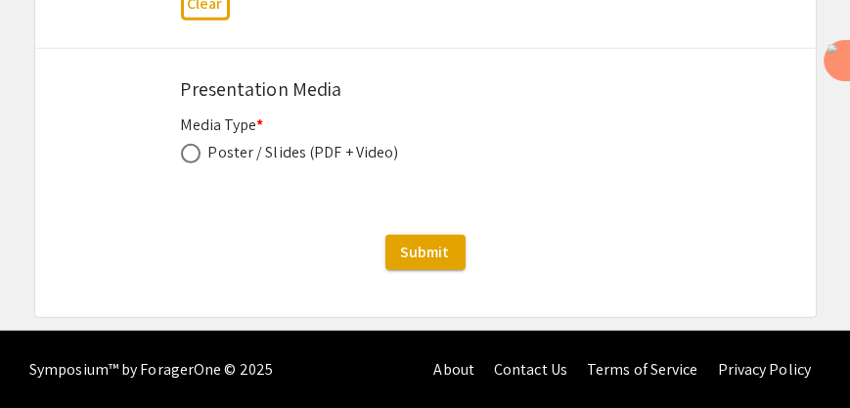
click at [186, 153] on span at bounding box center [191, 154] width 20 height 20
click at [186, 153] on input "radio" at bounding box center [191, 154] width 20 height 20
radio input "true"
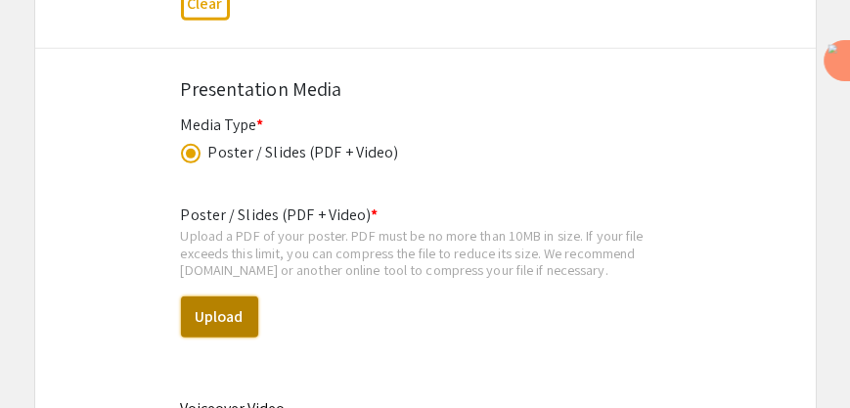
click at [226, 307] on button "Upload" at bounding box center [219, 317] width 77 height 41
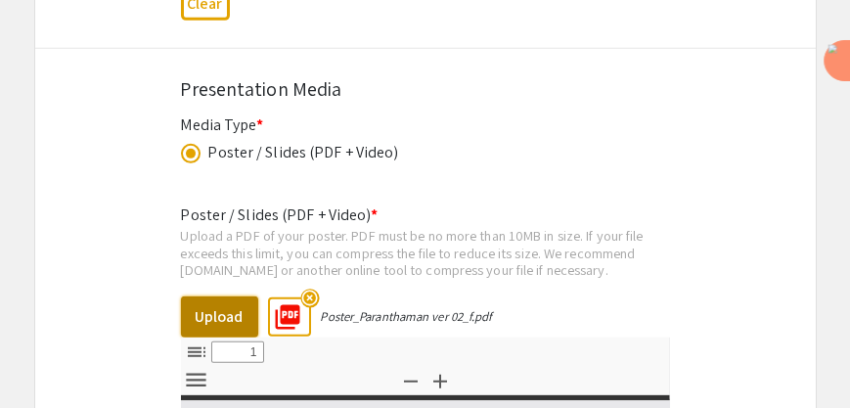
select select "custom"
type input "0"
select select "custom"
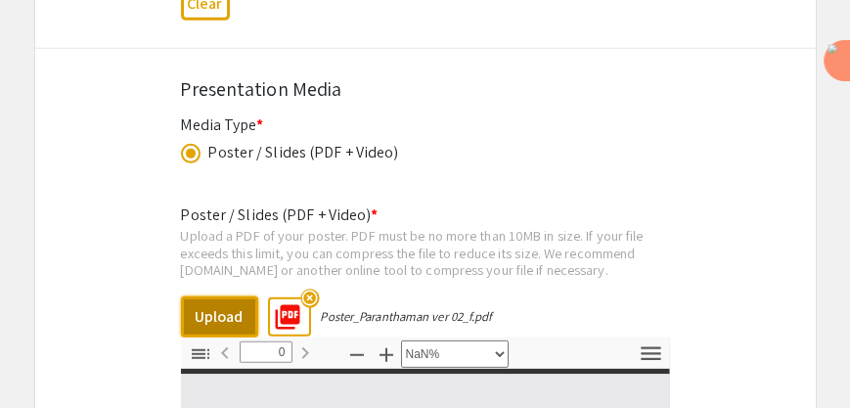
type input "1"
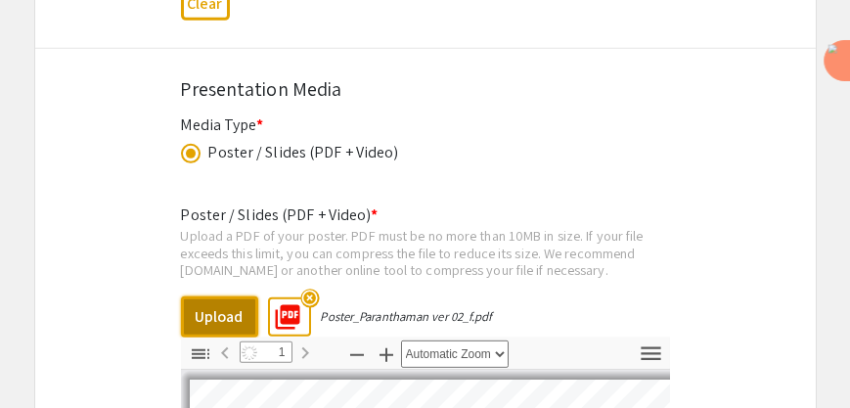
select select "auto"
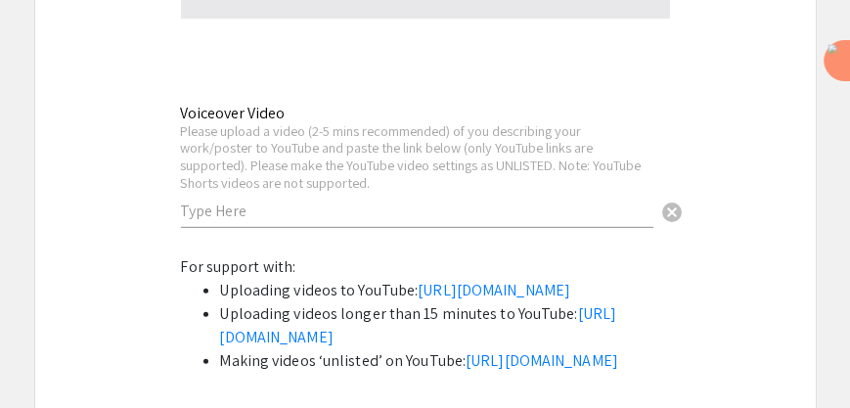
scroll to position [5224, 0]
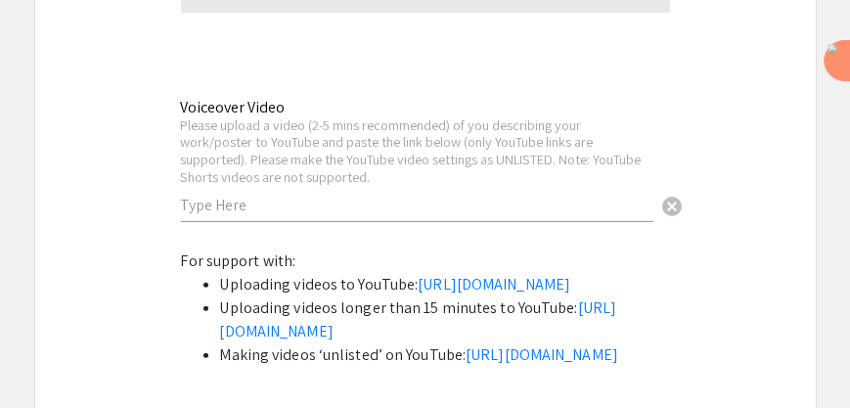
click at [226, 201] on input "text" at bounding box center [417, 205] width 473 height 21
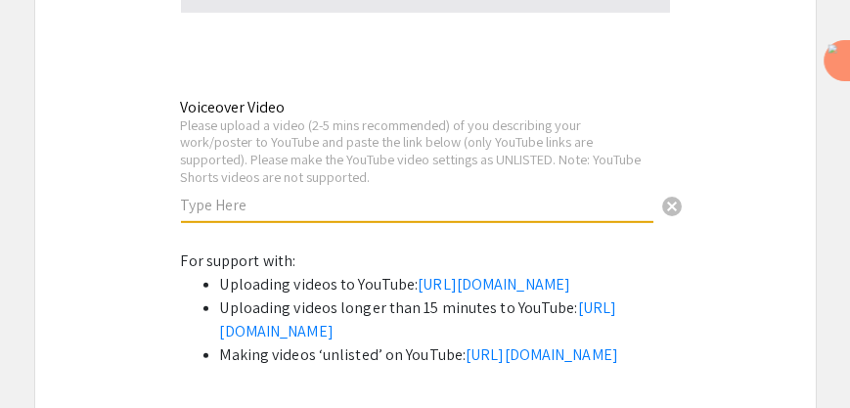
paste input "https://youtu.be/gYMVacoh4EU"
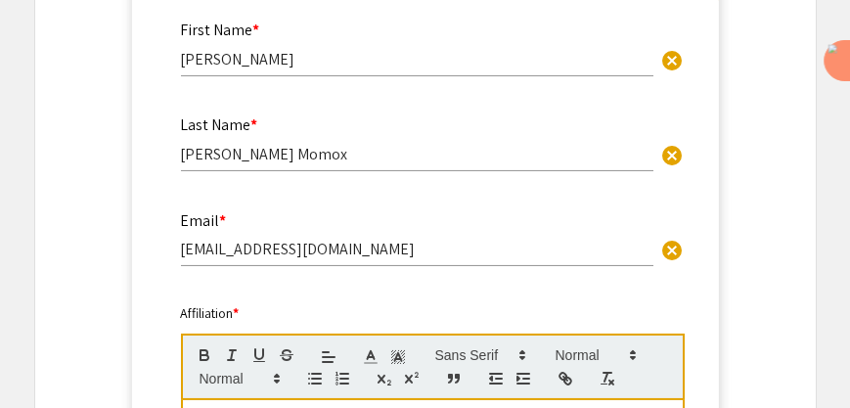
scroll to position [2266, 0]
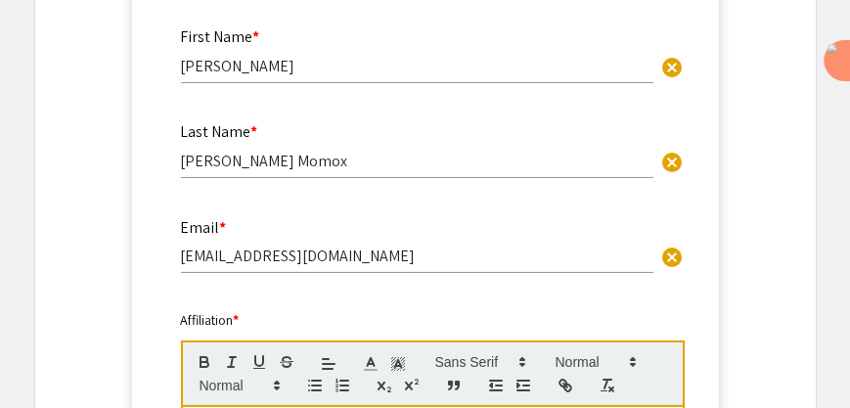
type input "https://youtu.be/gYMVacoh4EU"
drag, startPoint x: 205, startPoint y: 71, endPoint x: 179, endPoint y: 72, distance: 26.4
click at [179, 72] on div "First Name * Ana cancel This field is required." at bounding box center [425, 64] width 519 height 81
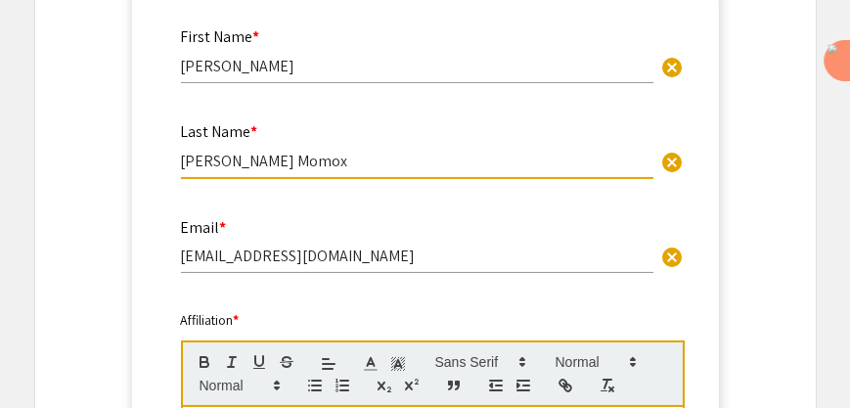
drag, startPoint x: 301, startPoint y: 162, endPoint x: 181, endPoint y: 163, distance: 120.4
click at [181, 163] on input "Espinosa Momox" at bounding box center [417, 161] width 473 height 21
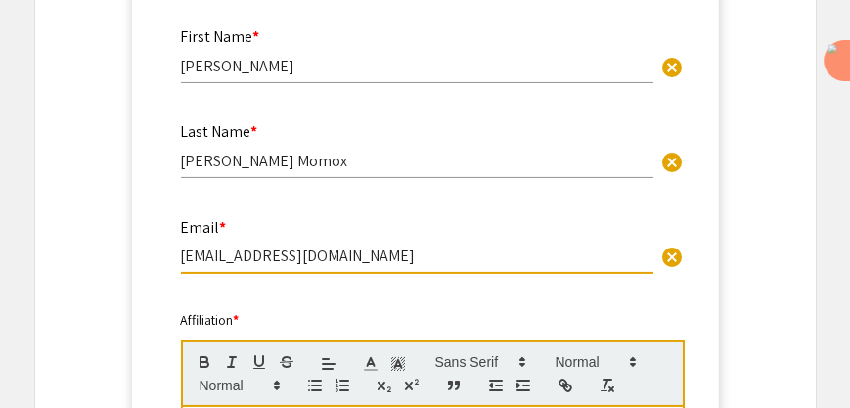
drag, startPoint x: 378, startPoint y: 252, endPoint x: 183, endPoint y: 260, distance: 194.9
click at [183, 260] on input "anaespin10@charlotte.edu" at bounding box center [417, 256] width 473 height 21
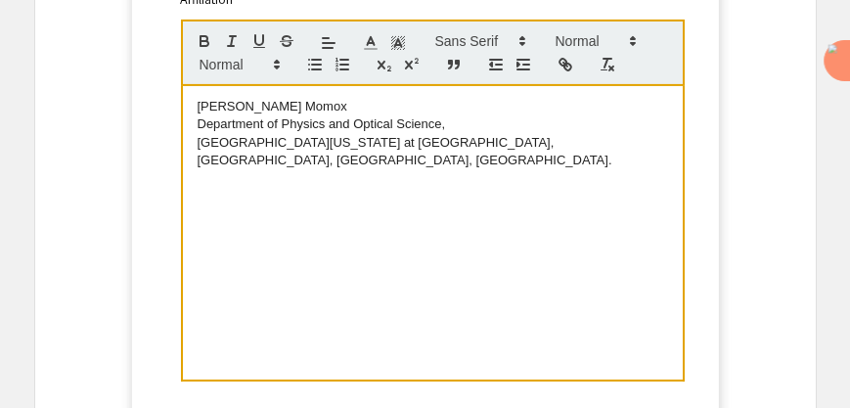
scroll to position [2574, 0]
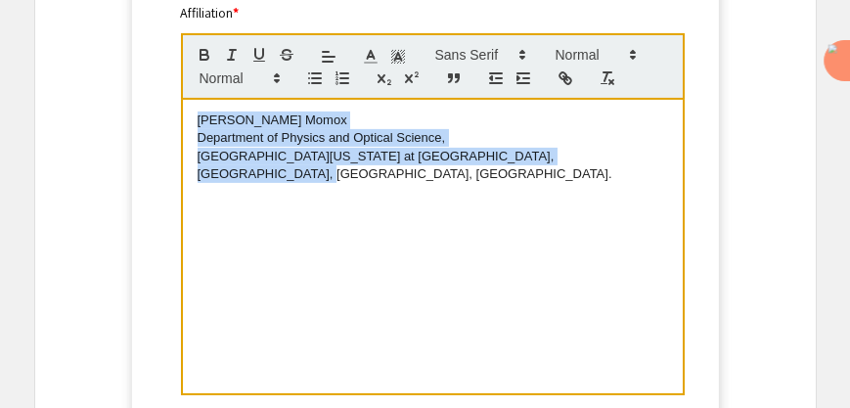
drag, startPoint x: 314, startPoint y: 182, endPoint x: 190, endPoint y: 126, distance: 136.2
click at [190, 126] on div "Ana Espinosa Momox Department of Physics and Optical Science, University of Nor…" at bounding box center [433, 247] width 500 height 294
copy div "Ana Espinosa Momox Department of Physics and Optical Science, University of Nor…"
click at [389, 195] on div "Ana Espinosa Momox Department of Physics and Optical Science, University of Nor…" at bounding box center [433, 247] width 500 height 294
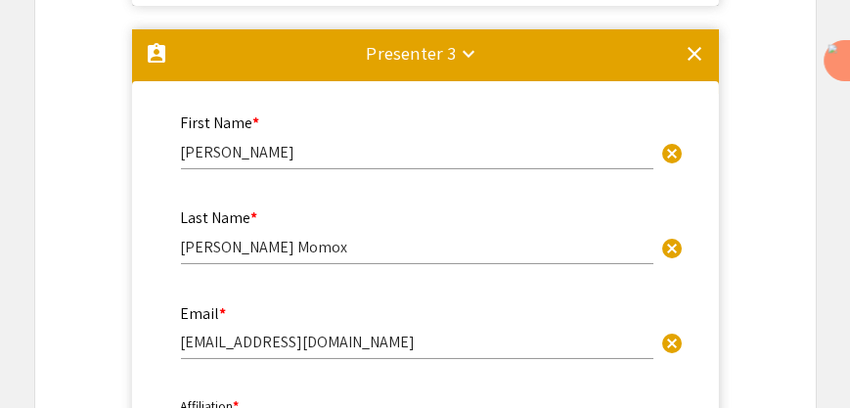
scroll to position [2153, 0]
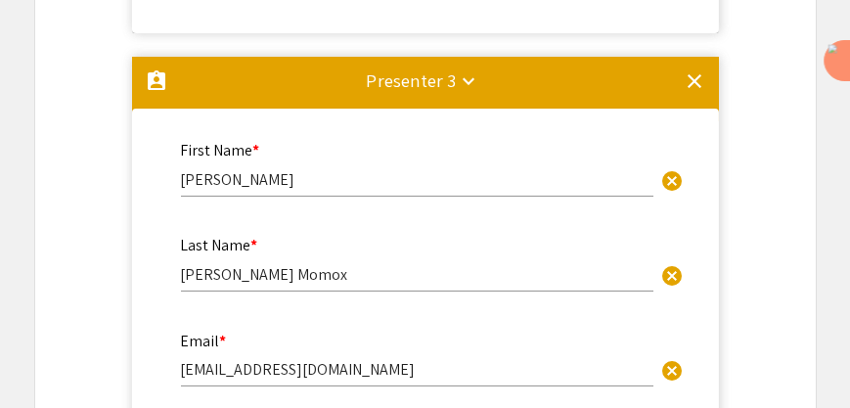
click at [224, 180] on input "Ana" at bounding box center [417, 179] width 473 height 21
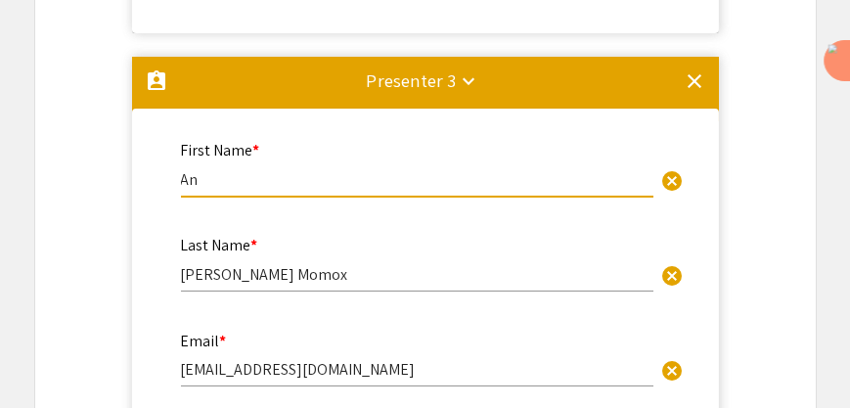
type input "A"
click at [292, 277] on input "Espinosa Momox" at bounding box center [417, 274] width 473 height 21
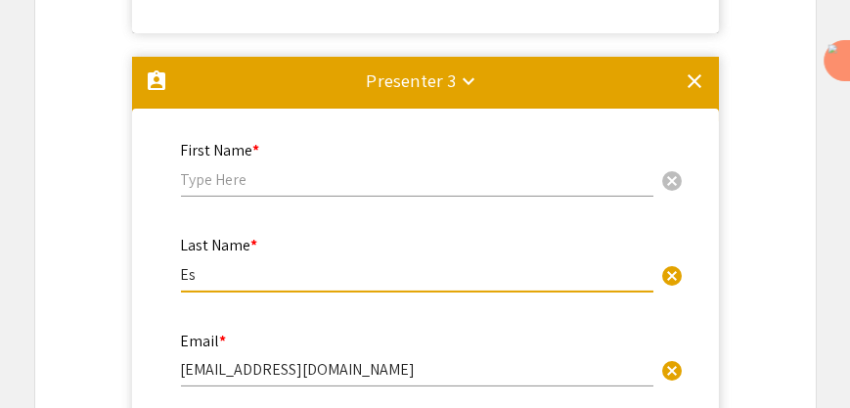
type input "E"
click at [362, 374] on input "anaespin10@charlotte.edu" at bounding box center [417, 369] width 473 height 21
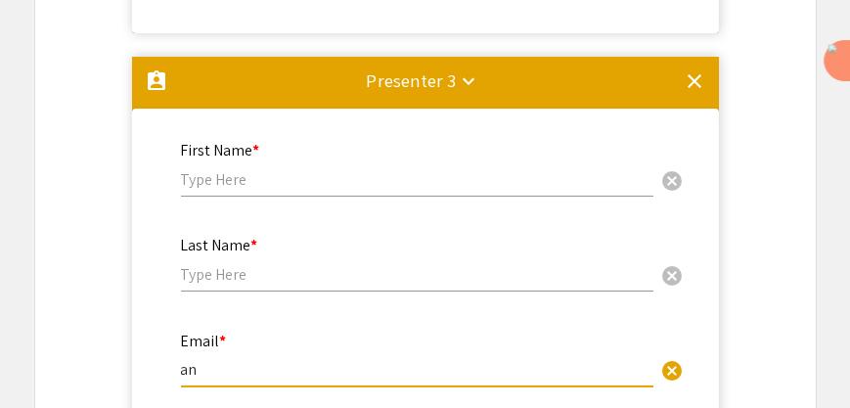
type input "a"
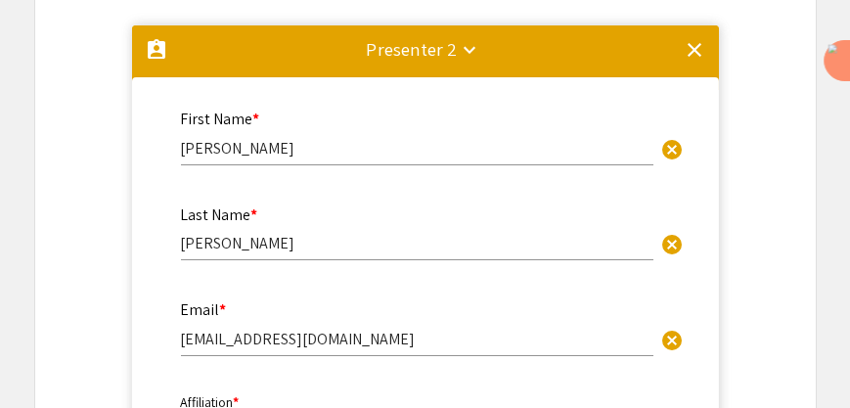
scroll to position [1335, 0]
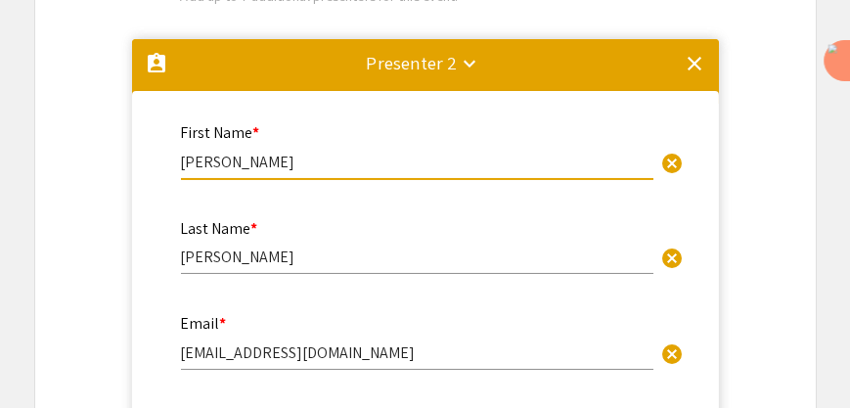
drag, startPoint x: 264, startPoint y: 161, endPoint x: 168, endPoint y: 162, distance: 95.9
click at [168, 162] on div "First Name * Rosario cancel This field is required." at bounding box center [425, 160] width 519 height 81
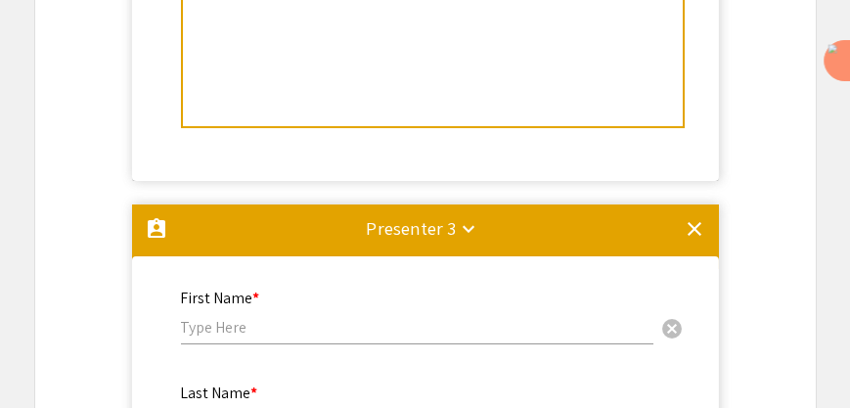
scroll to position [2087, 0]
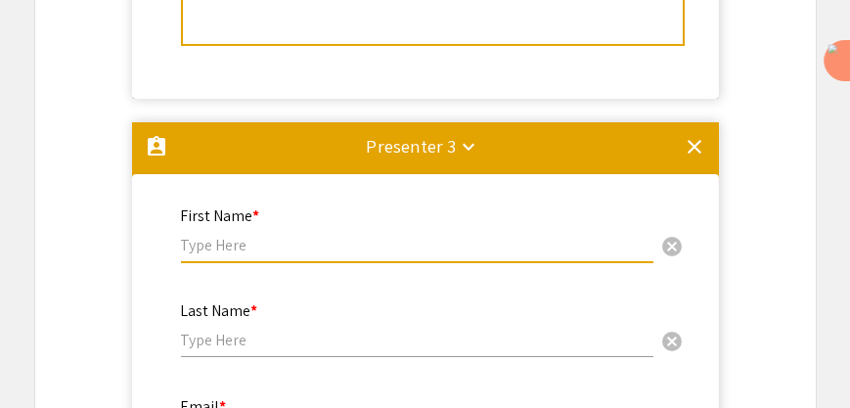
click at [198, 251] on input "text" at bounding box center [417, 245] width 473 height 21
paste input "Rosario"
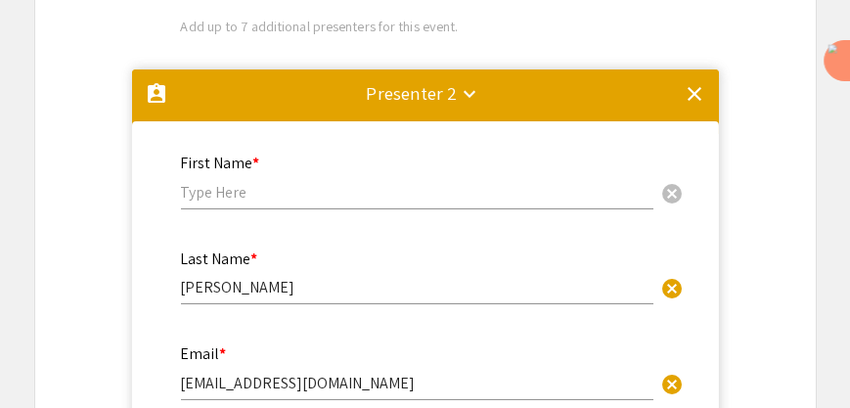
scroll to position [1277, 0]
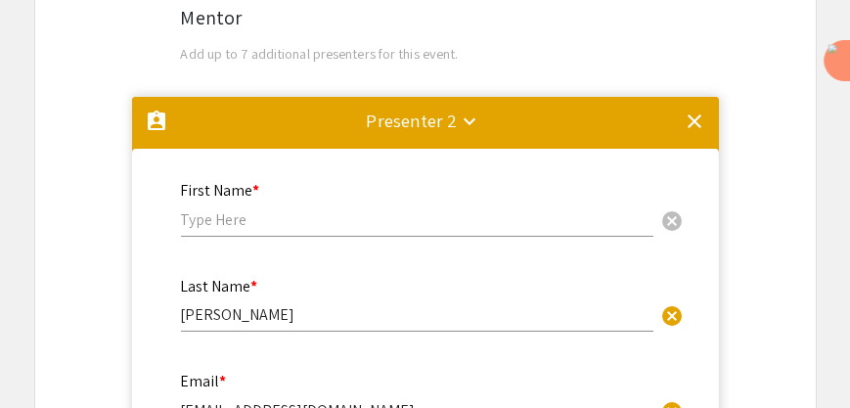
type input "Rosario"
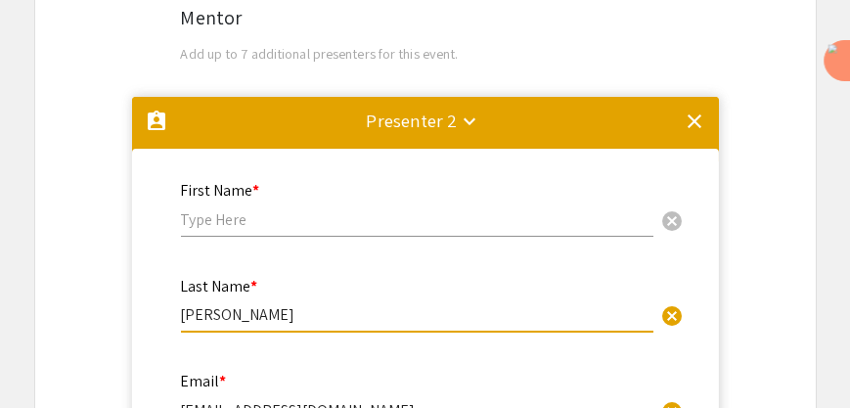
drag, startPoint x: 274, startPoint y: 314, endPoint x: 143, endPoint y: 314, distance: 131.1
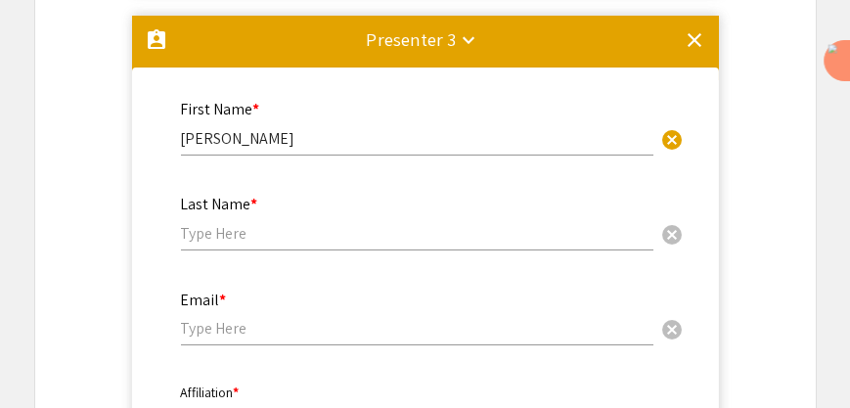
scroll to position [2201, 0]
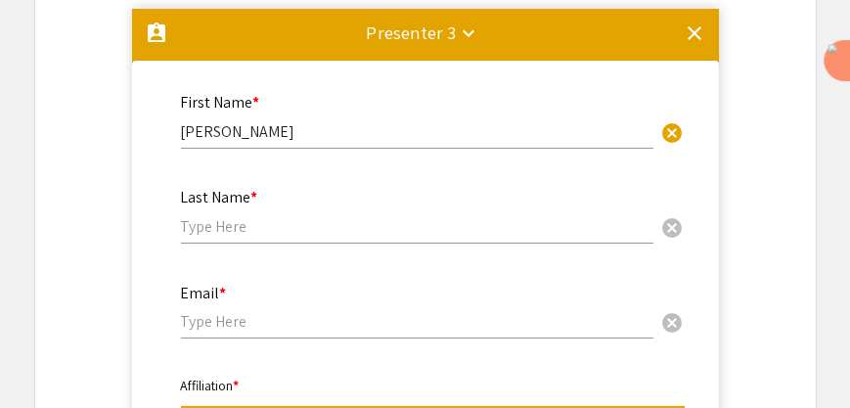
click at [194, 231] on input "text" at bounding box center [417, 226] width 473 height 21
paste input "Porras-Aguilar"
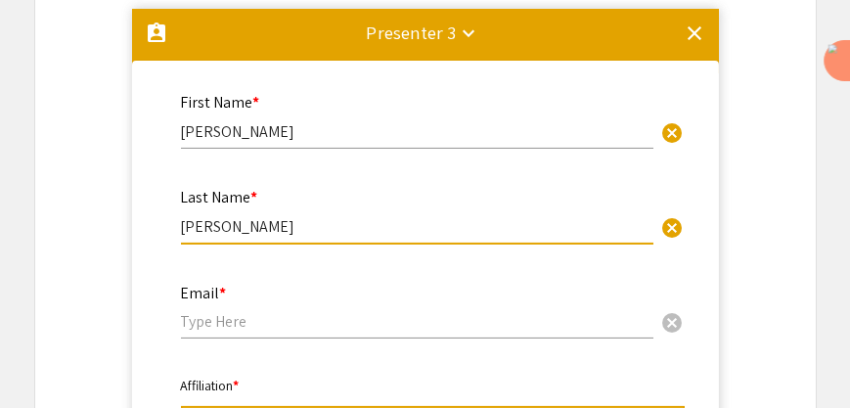
type input "Porras-Aguilar"
click at [196, 329] on input "email" at bounding box center [417, 321] width 473 height 21
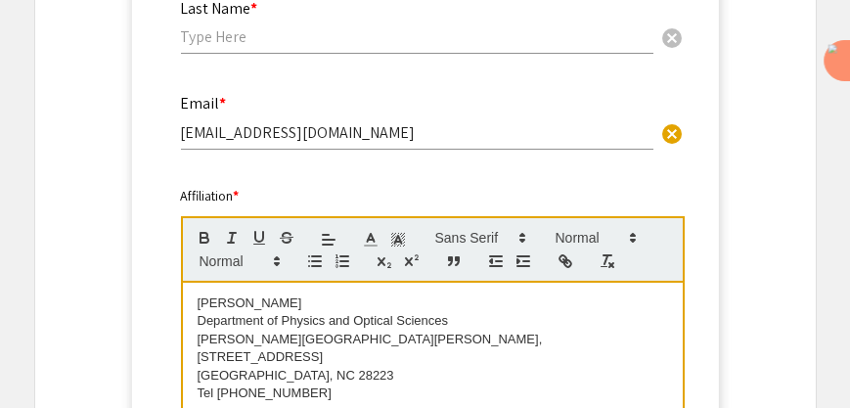
scroll to position [1561, 0]
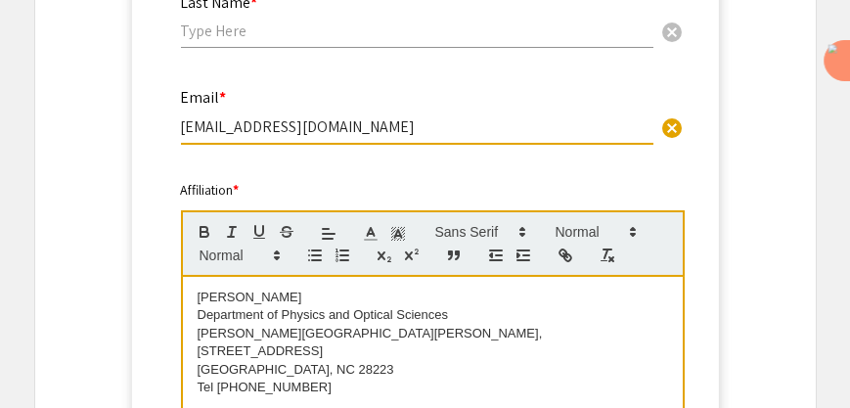
drag, startPoint x: 336, startPoint y: 135, endPoint x: 177, endPoint y: 129, distance: 158.6
click at [177, 129] on div "Email * rporrasa@uncc.edu cancel This field is required." at bounding box center [425, 125] width 519 height 81
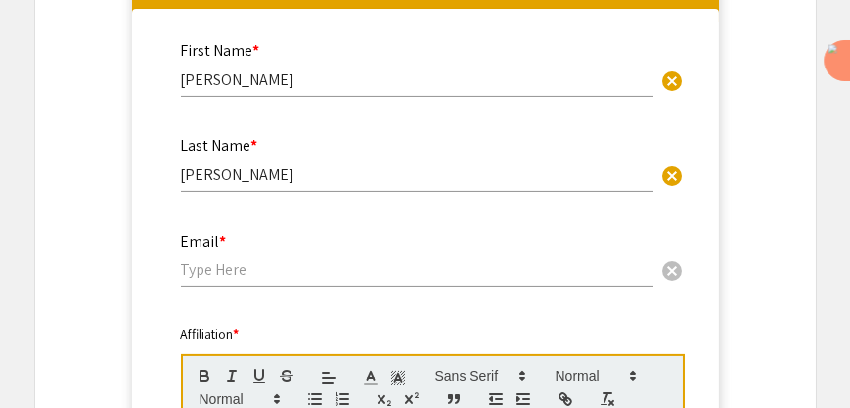
scroll to position [2266, 0]
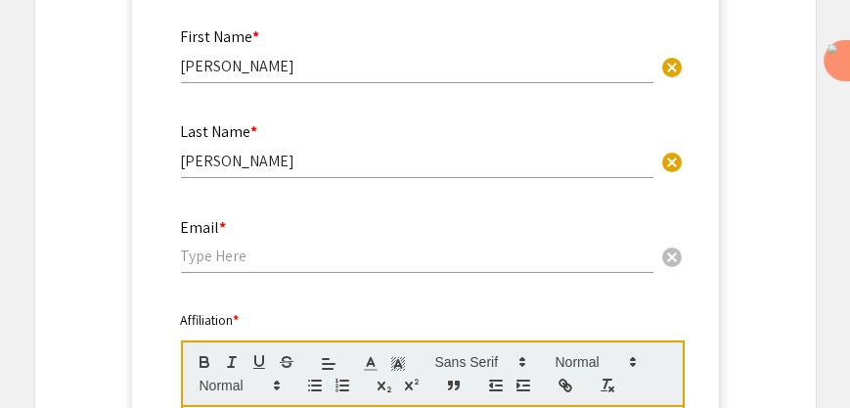
click at [219, 256] on input "email" at bounding box center [417, 256] width 473 height 21
paste input "rporrasa@uncc.edu"
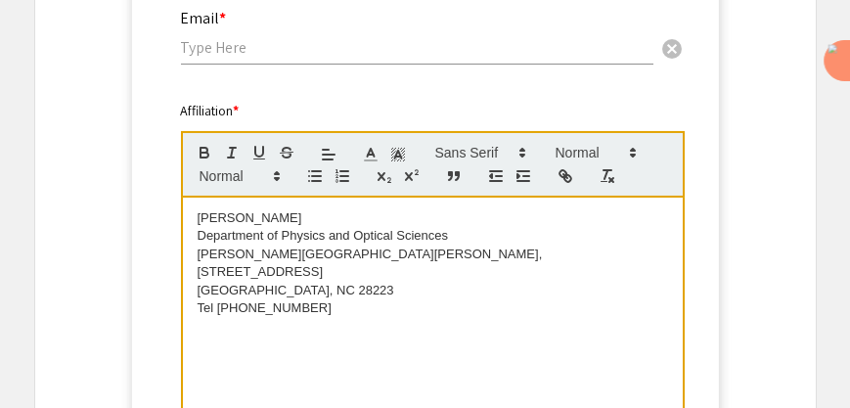
scroll to position [1674, 0]
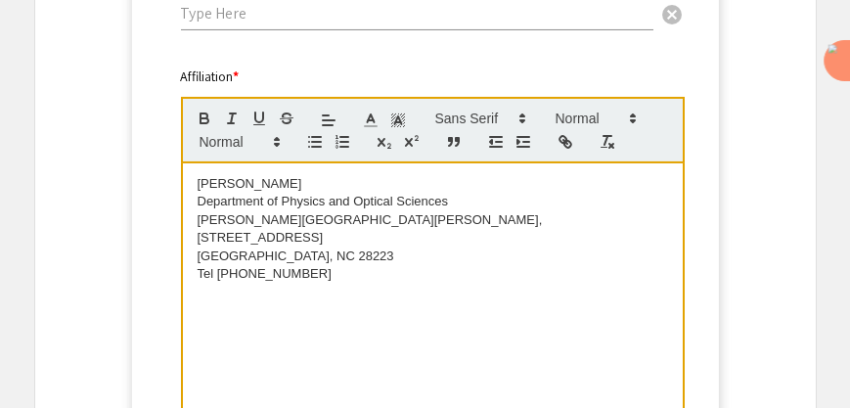
type input "rporrasa@uncc.edu"
drag, startPoint x: 328, startPoint y: 278, endPoint x: 182, endPoint y: 186, distance: 172.4
click at [183, 186] on div "Dr. Rosario Porras-Aguilar Department of Physics and Optical Sciences Grigg Hal…" at bounding box center [433, 310] width 500 height 294
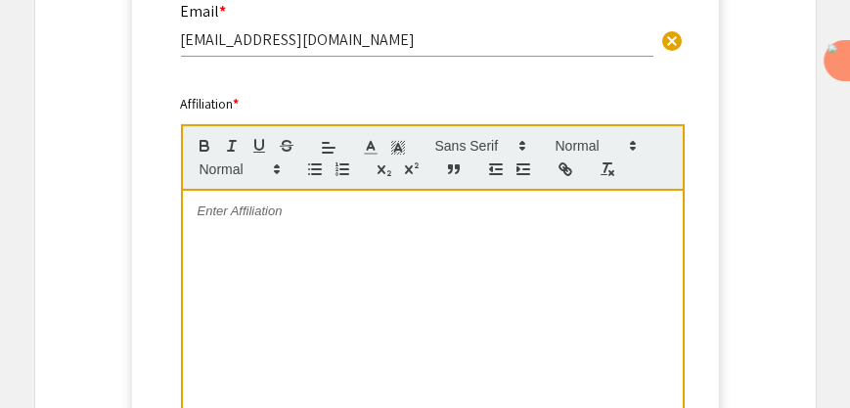
scroll to position [2476, 0]
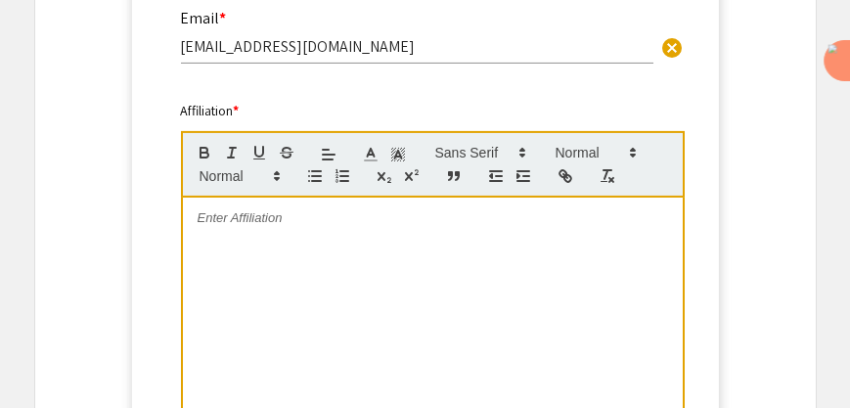
click at [263, 227] on p at bounding box center [433, 218] width 471 height 18
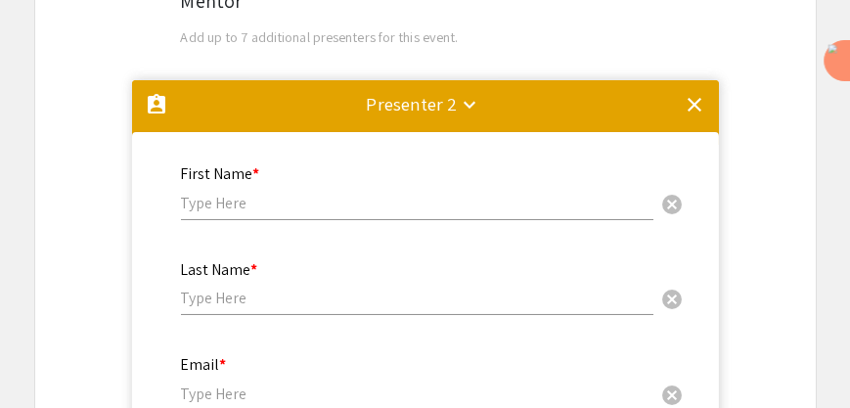
scroll to position [1280, 0]
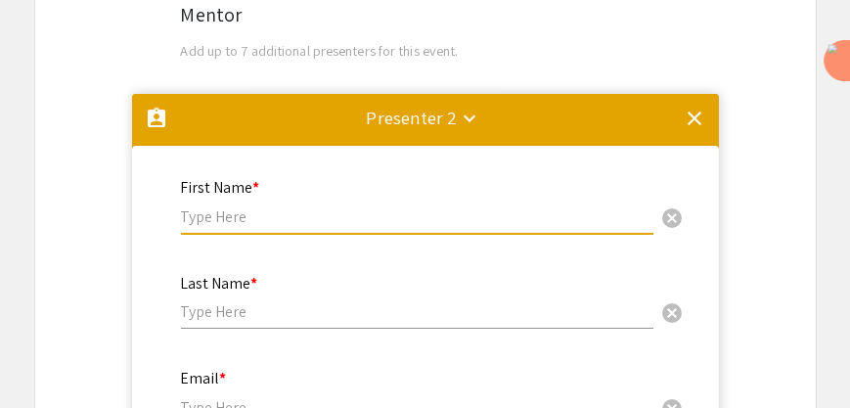
click at [297, 218] on input "text" at bounding box center [417, 216] width 473 height 21
paste input "Ana"
type input "Ana"
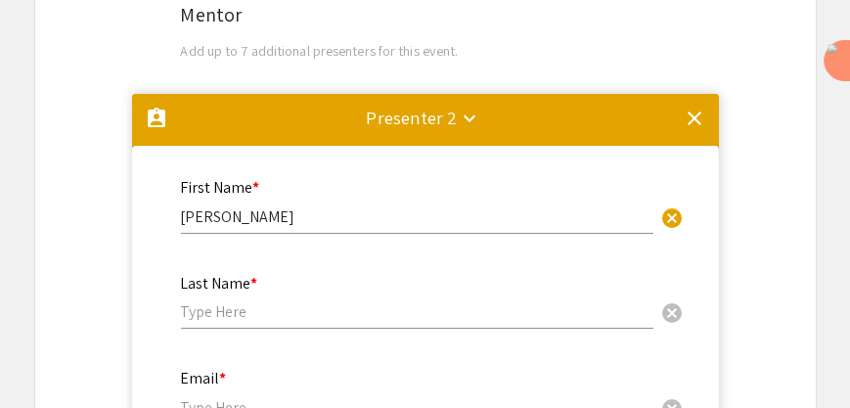
click at [281, 318] on input "text" at bounding box center [417, 311] width 473 height 21
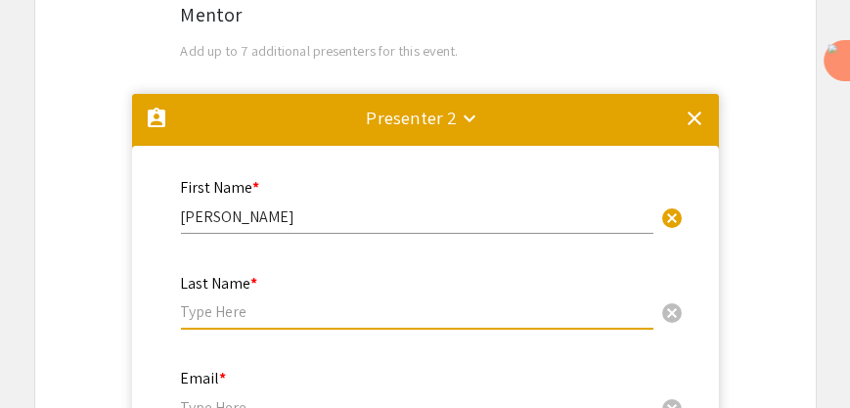
paste input "Espinosa Momox"
type input "Espinosa Momox"
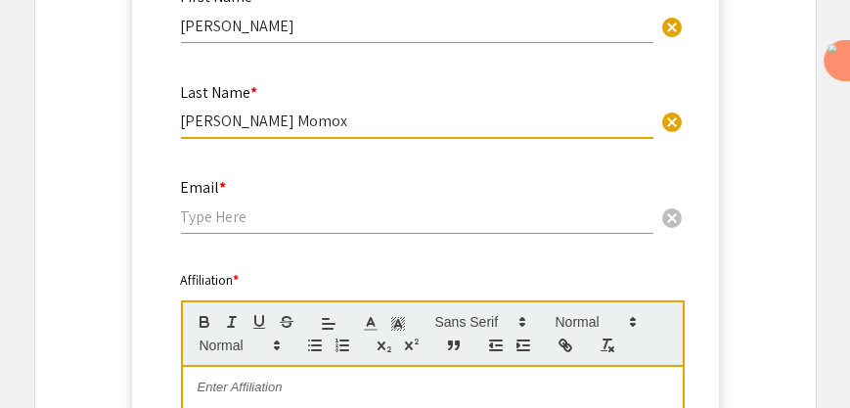
scroll to position [1491, 0]
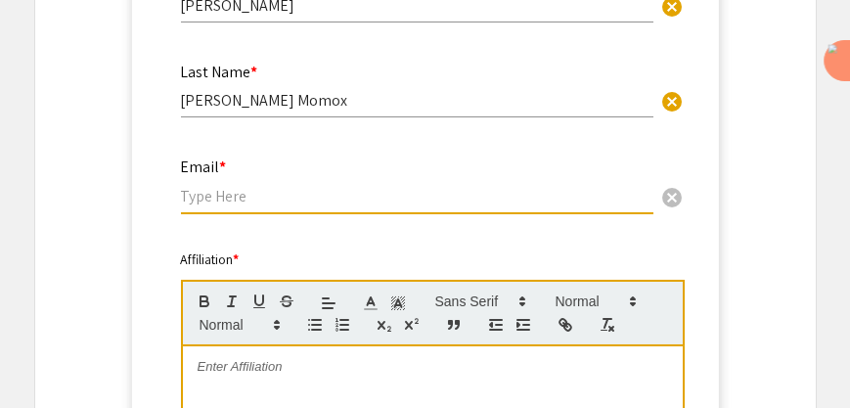
click at [213, 200] on input "email" at bounding box center [417, 196] width 473 height 21
paste input "anaespin10@charlotte.edu"
type input "anaespin10@charlotte.edu"
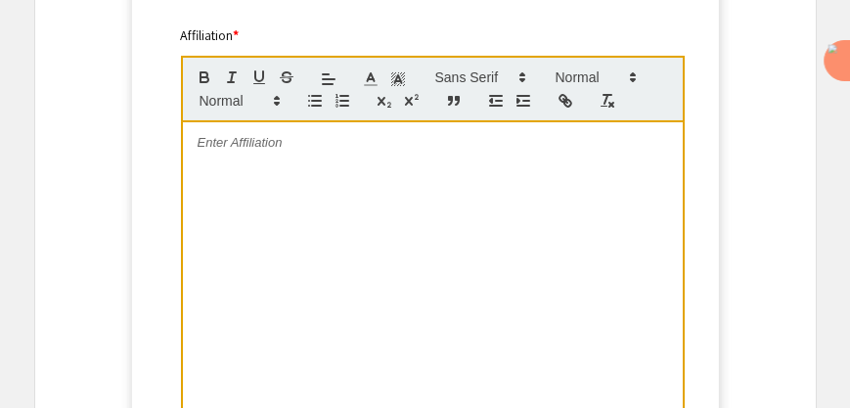
scroll to position [1791, 0]
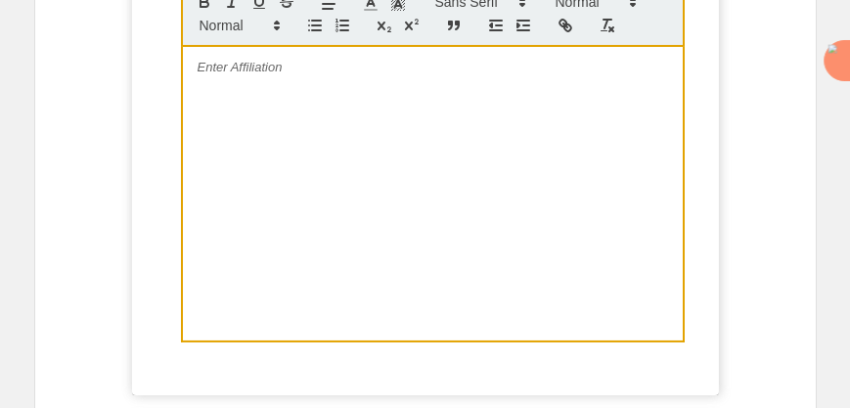
click at [223, 65] on p at bounding box center [433, 68] width 471 height 18
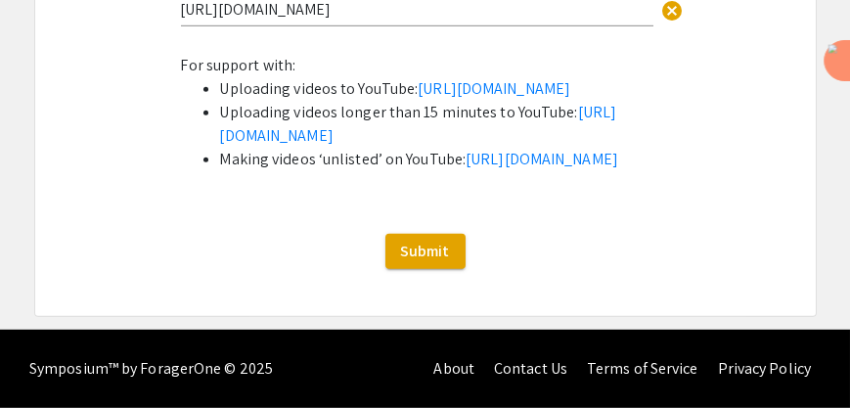
scroll to position [5475, 0]
click at [421, 261] on span "Submit" at bounding box center [425, 251] width 49 height 21
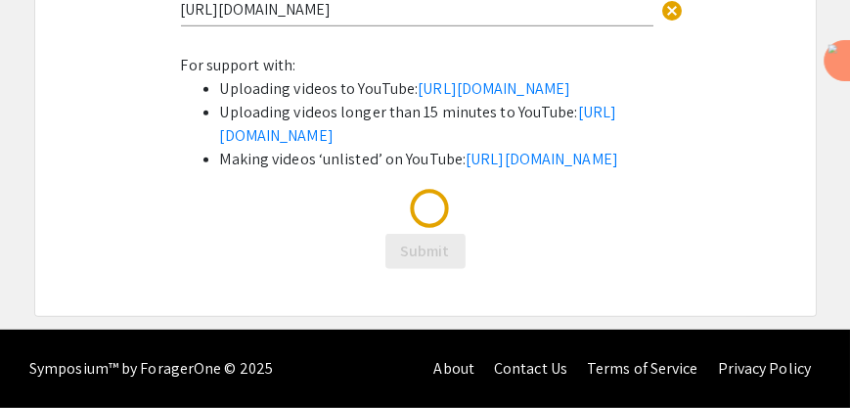
scroll to position [99, 0]
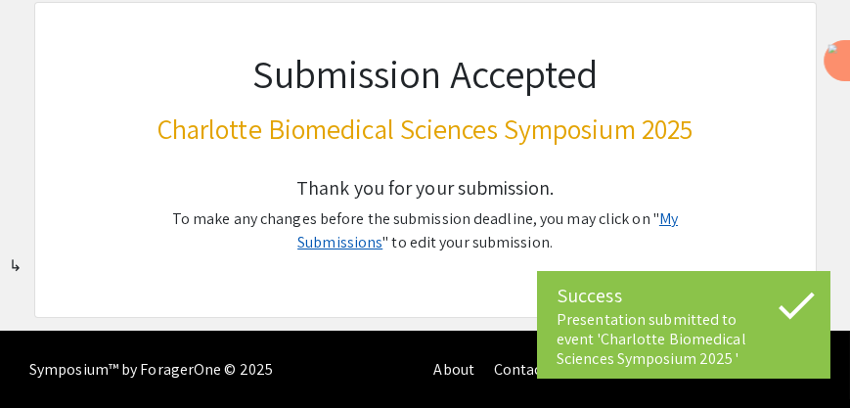
click at [662, 221] on link "My Submissions" at bounding box center [487, 230] width 381 height 44
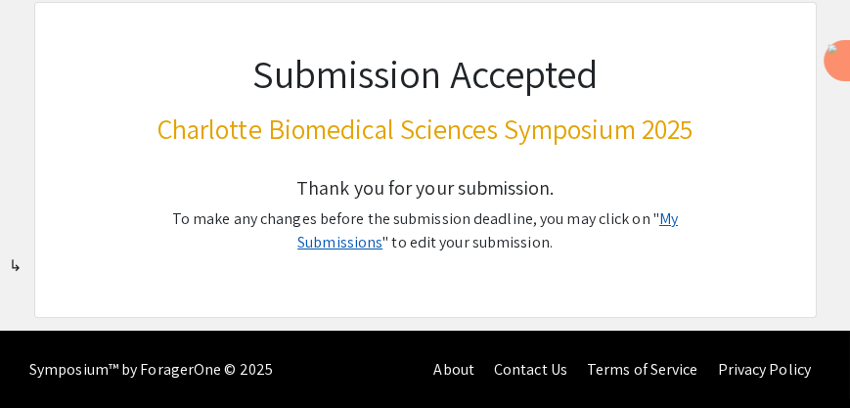
click at [648, 222] on link "My Submissions" at bounding box center [487, 230] width 381 height 44
click at [629, 216] on link "My Submissions" at bounding box center [487, 230] width 381 height 44
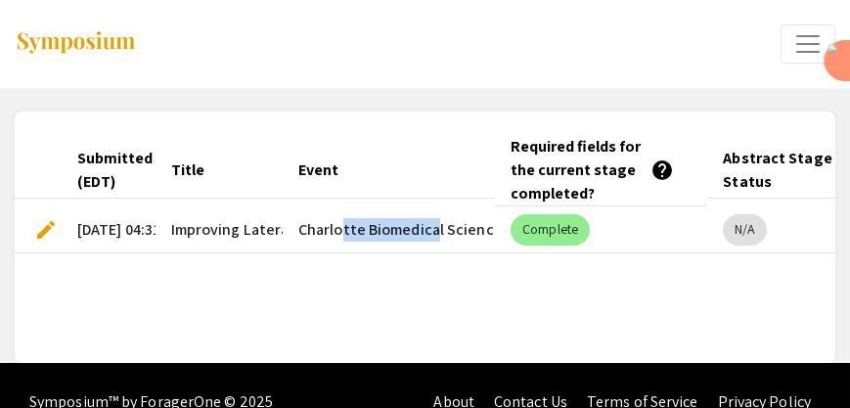
drag, startPoint x: 339, startPoint y: 242, endPoint x: 426, endPoint y: 242, distance: 87.1
click at [426, 242] on mat-cell "Charlotte Biomedical Sciences Symposium 2025" at bounding box center [389, 229] width 212 height 47
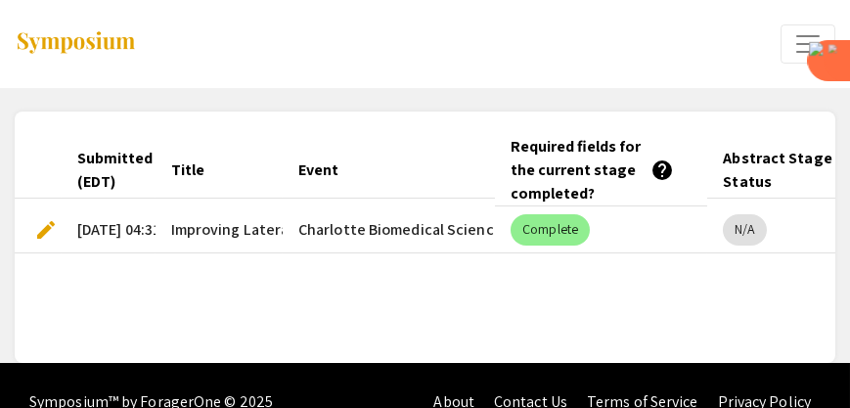
click at [799, 49] on span "Expand or Collapse Menu" at bounding box center [808, 43] width 29 height 29
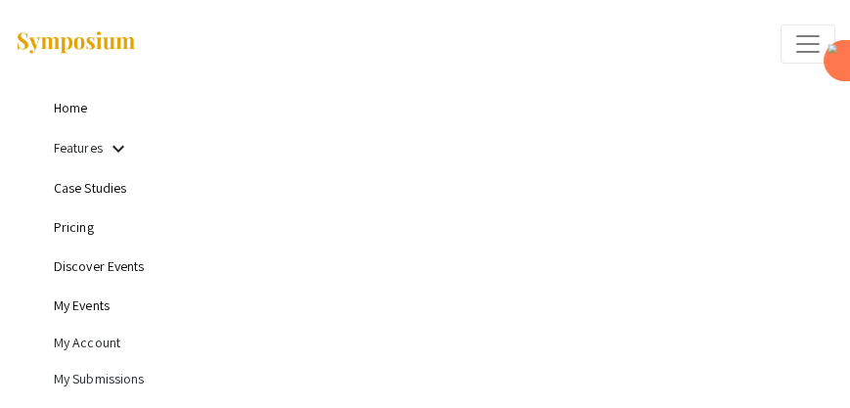
click at [82, 115] on link "Home" at bounding box center [70, 108] width 33 height 18
click at [83, 304] on link "My Events" at bounding box center [82, 306] width 56 height 18
click at [83, 304] on link "My Events" at bounding box center [86, 306] width 65 height 18
click at [94, 347] on li "My Account" at bounding box center [445, 343] width 782 height 36
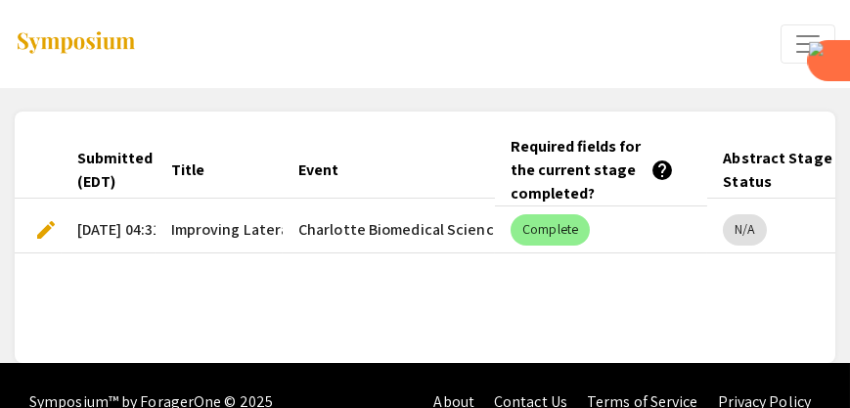
click at [801, 46] on span "Expand or Collapse Menu" at bounding box center [808, 43] width 29 height 29
